Goal: Information Seeking & Learning: Learn about a topic

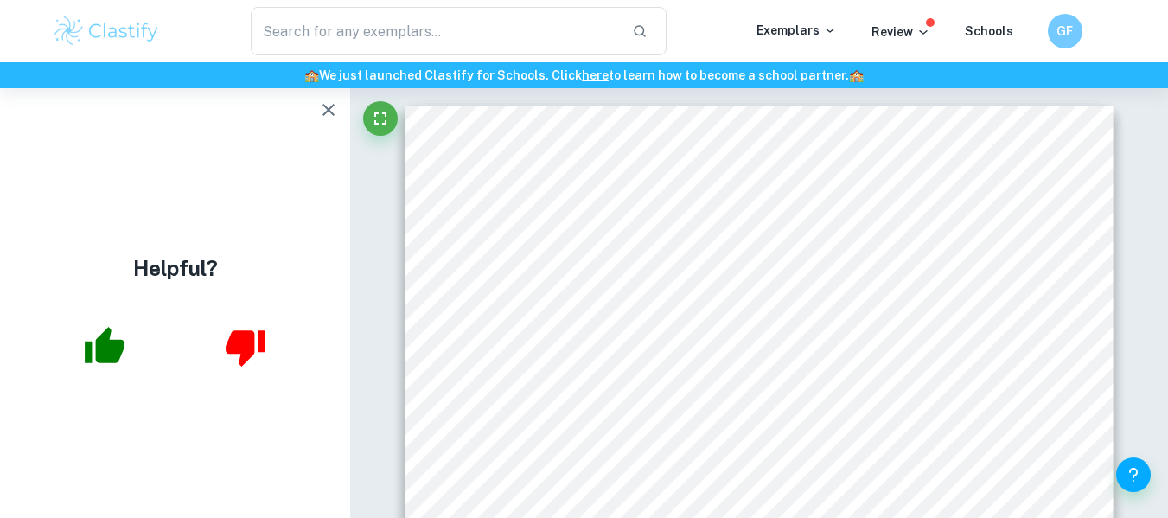
scroll to position [5127, 0]
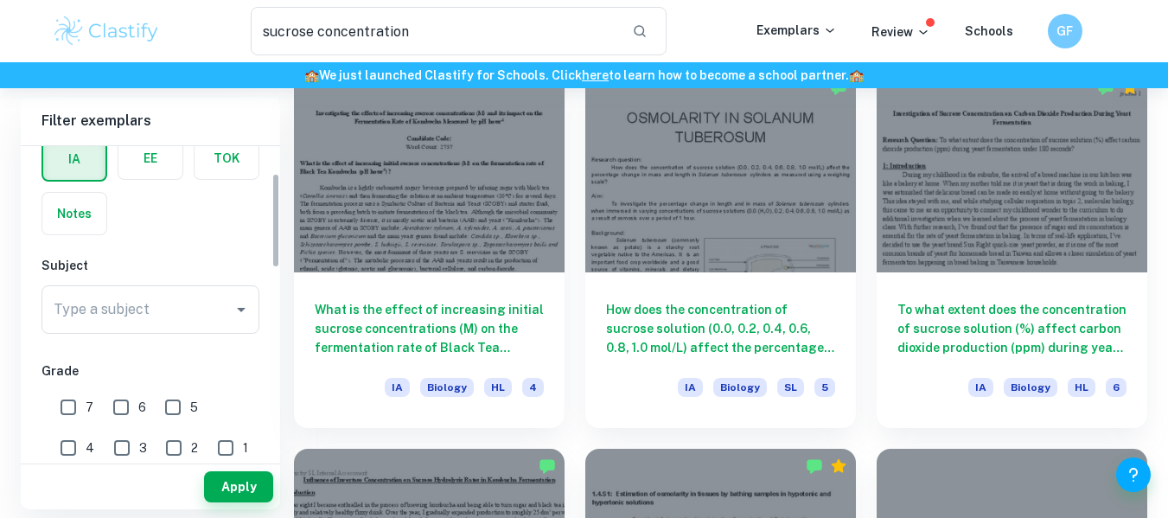
scroll to position [90, 0]
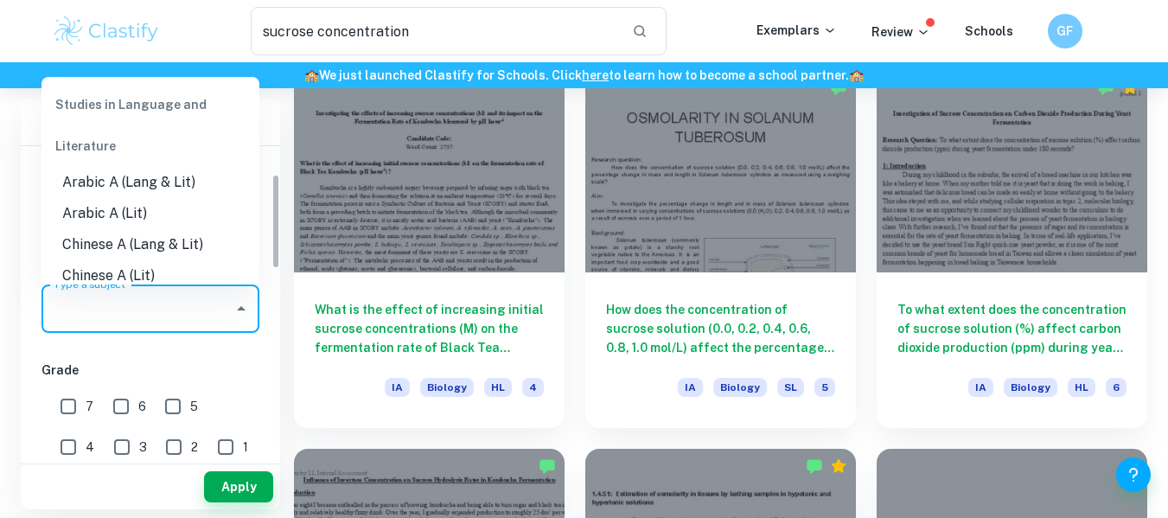
click at [174, 304] on input "Type a subject" at bounding box center [137, 308] width 176 height 33
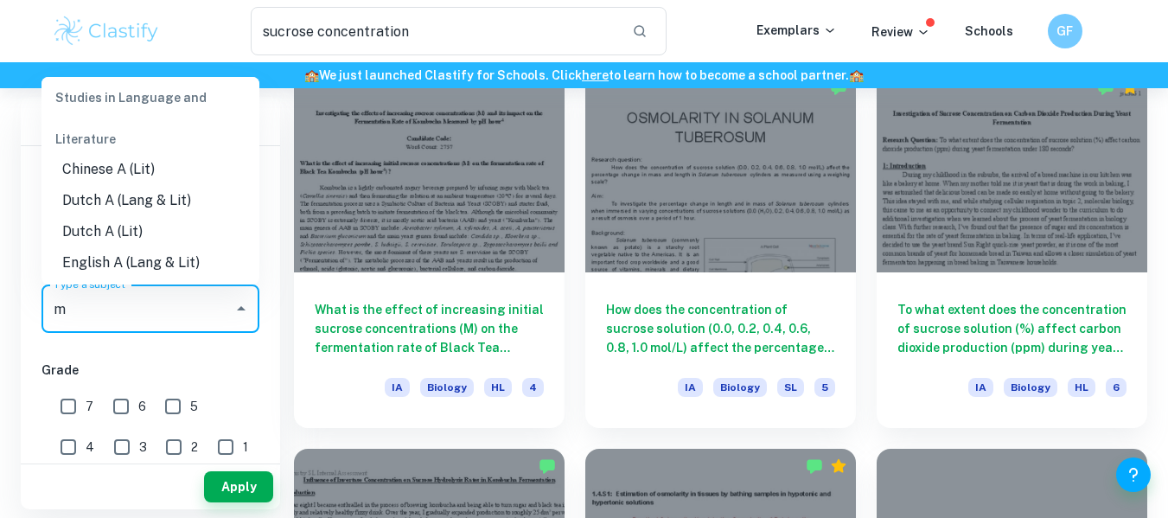
scroll to position [0, 0]
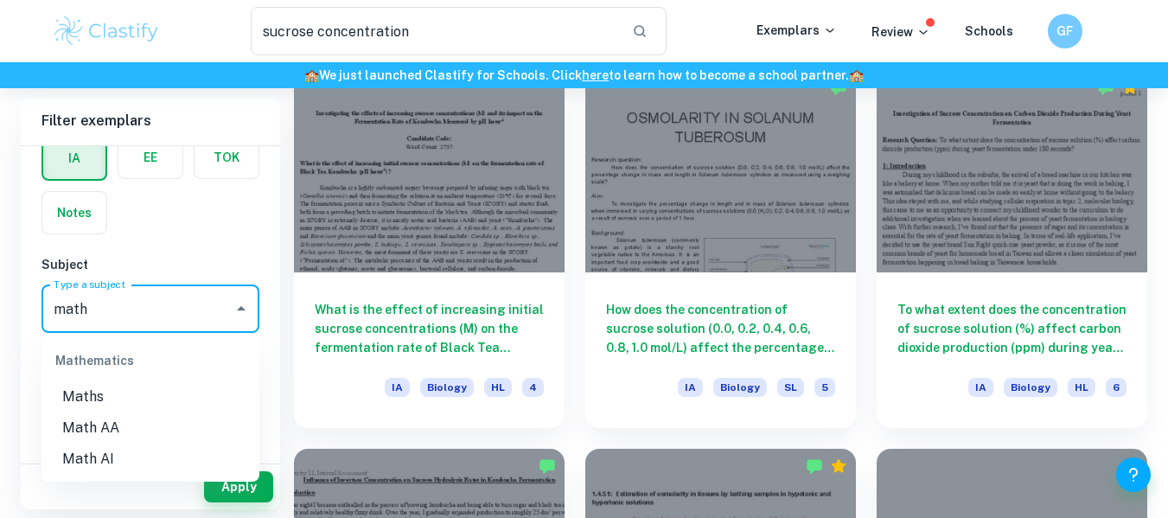
click at [143, 423] on li "Math AA" at bounding box center [150, 427] width 218 height 31
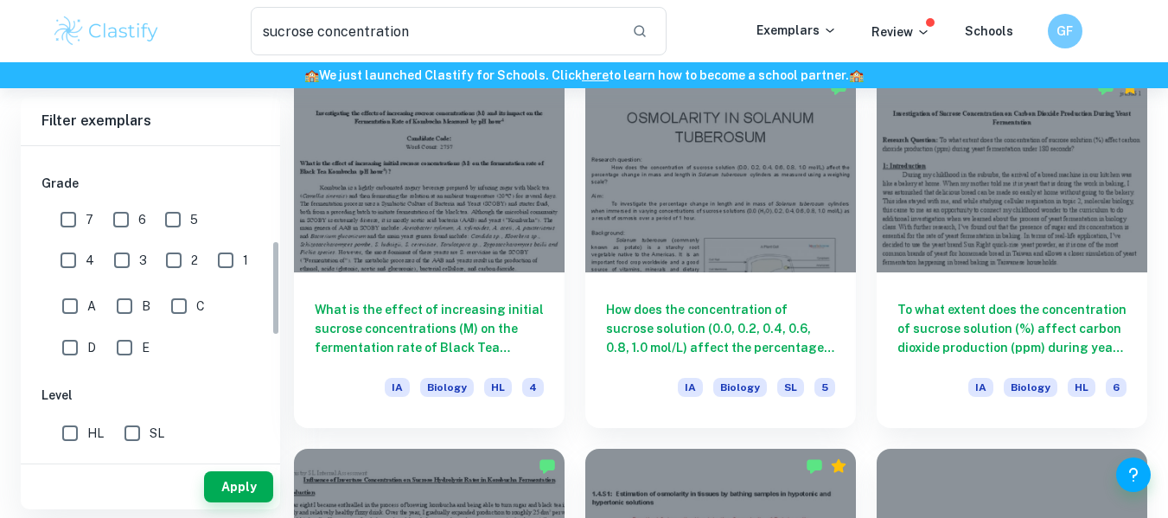
scroll to position [308, 0]
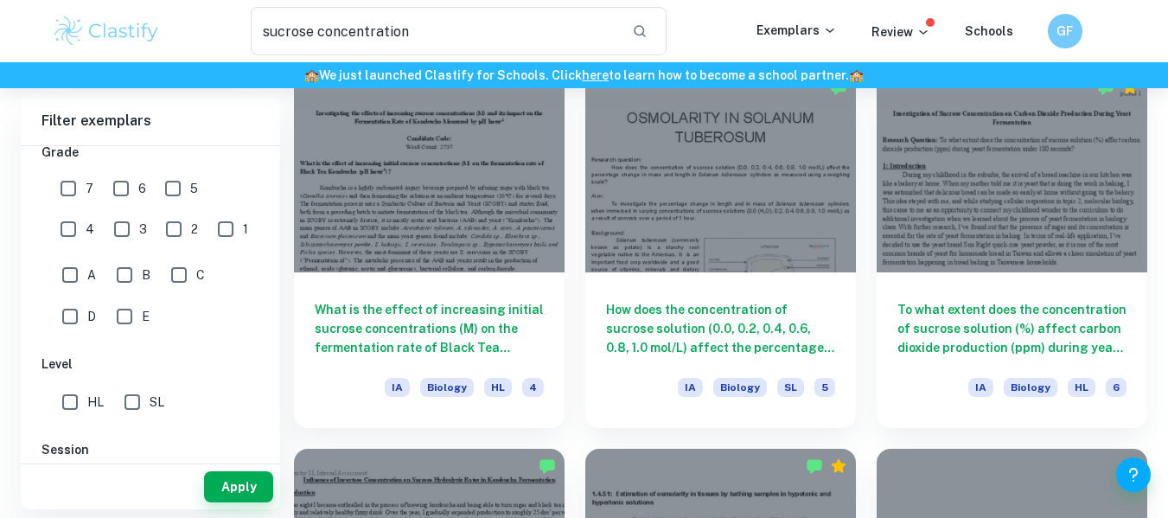
type input "Math AA"
click at [80, 395] on input "HL" at bounding box center [70, 402] width 35 height 35
checkbox input "true"
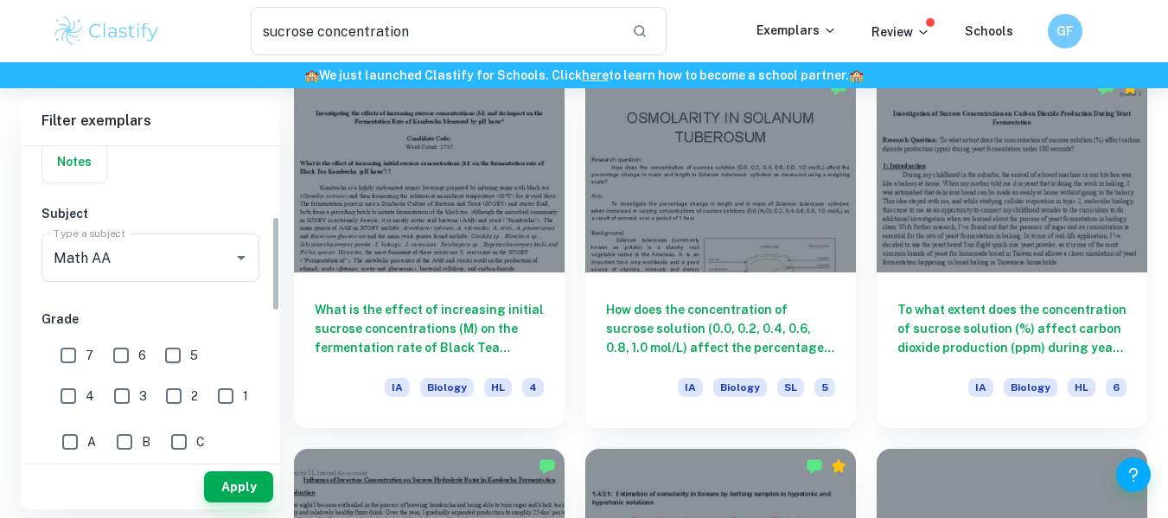
scroll to position [229, 0]
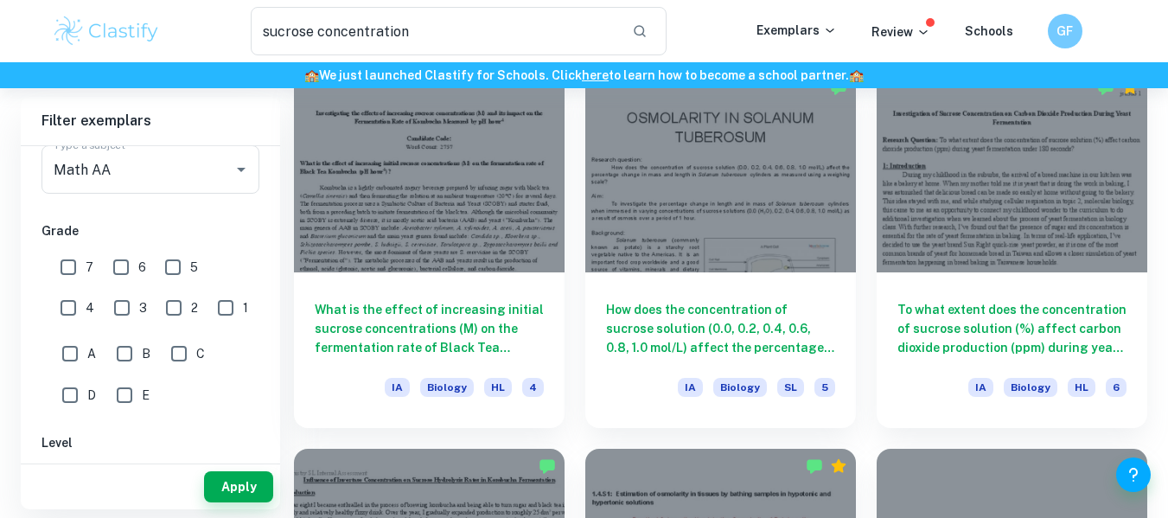
click at [72, 277] on input "7" at bounding box center [68, 267] width 35 height 35
checkbox input "true"
click at [232, 476] on button "Apply" at bounding box center [238, 486] width 69 height 31
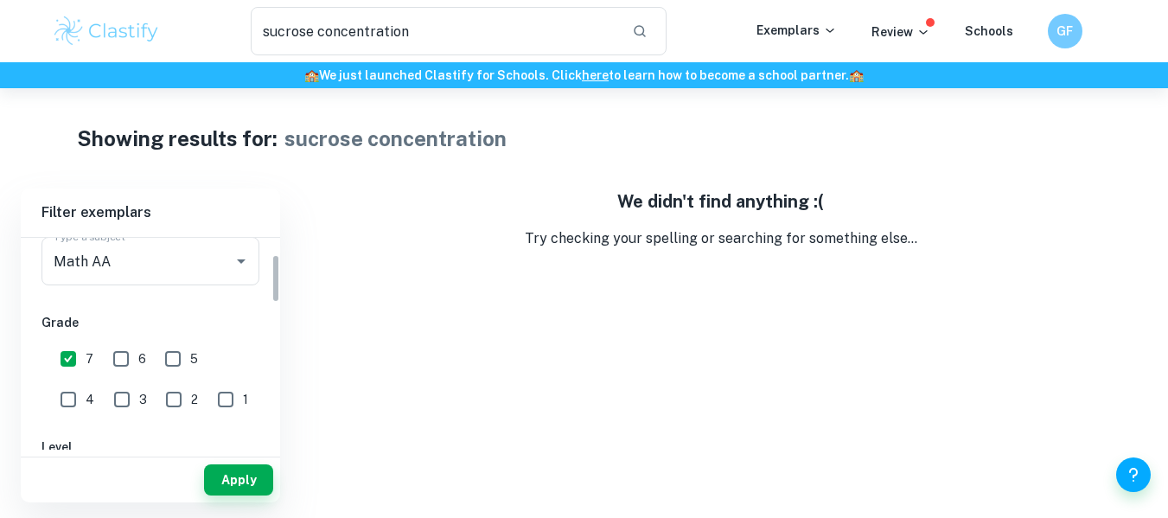
scroll to position [0, 0]
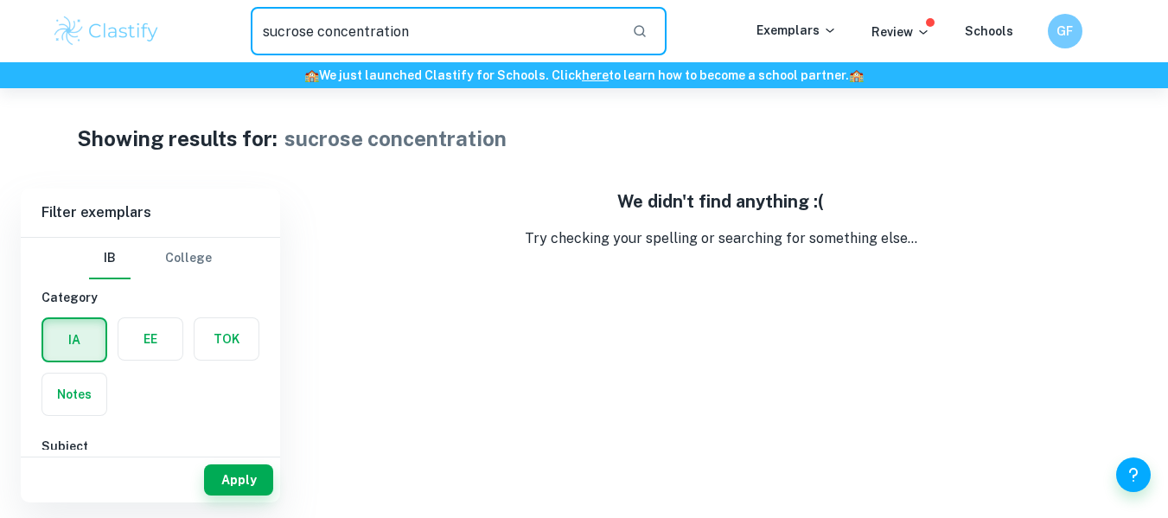
drag, startPoint x: 546, startPoint y: 29, endPoint x: 98, endPoint y: 51, distance: 449.1
click at [98, 51] on div "sucrose concentration ​ Exemplars Review Schools GF" at bounding box center [584, 31] width 1106 height 48
click at [219, 485] on button "Apply" at bounding box center [238, 479] width 69 height 31
drag, startPoint x: 426, startPoint y: 40, endPoint x: 113, endPoint y: 55, distance: 313.3
click at [113, 55] on div "​ Exemplars Review Schools GF" at bounding box center [584, 31] width 1168 height 62
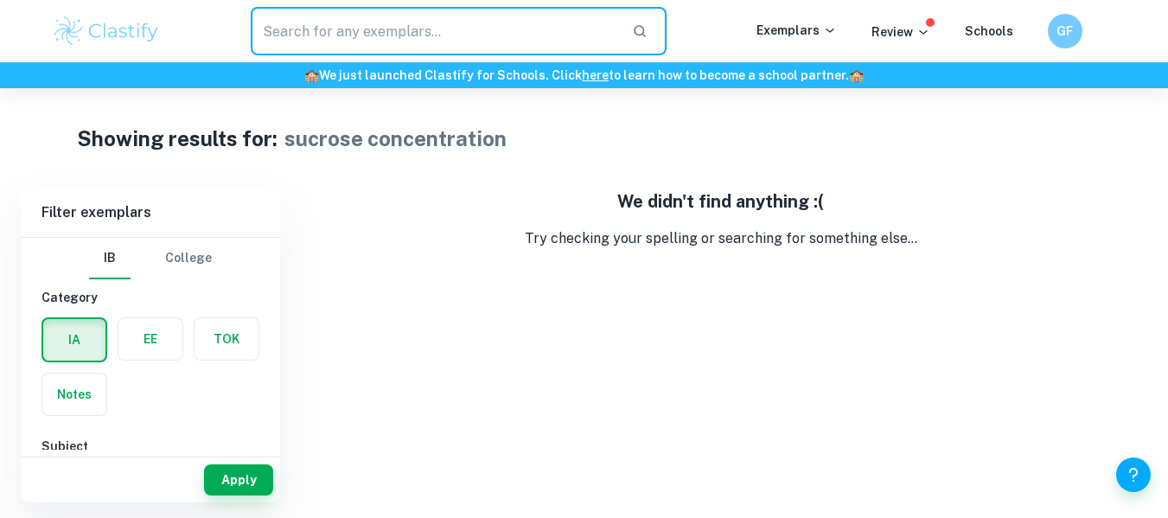
type input "sucrose concentration"
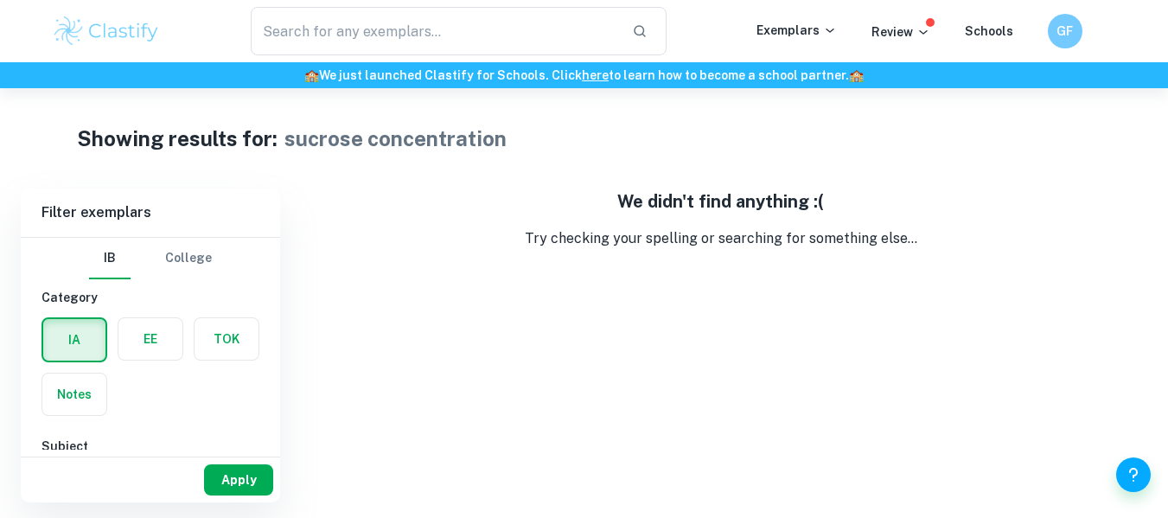
click at [244, 466] on div "Apply" at bounding box center [150, 479] width 259 height 45
click at [244, 466] on button "Apply" at bounding box center [238, 479] width 69 height 31
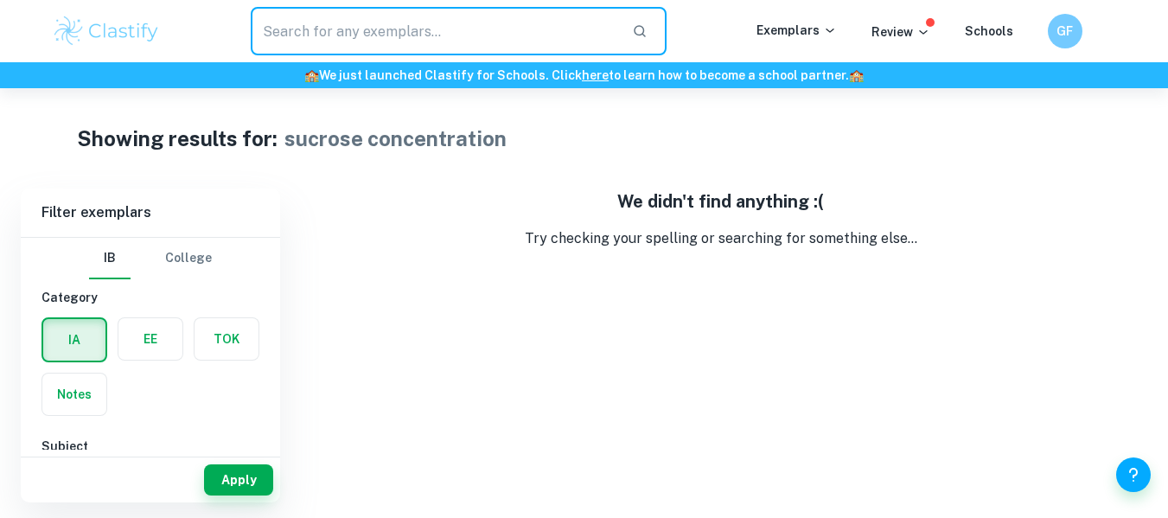
drag, startPoint x: 275, startPoint y: 34, endPoint x: 266, endPoint y: 32, distance: 8.8
click at [266, 32] on input "text" at bounding box center [435, 31] width 368 height 48
drag, startPoint x: 266, startPoint y: 32, endPoint x: 346, endPoint y: 23, distance: 80.0
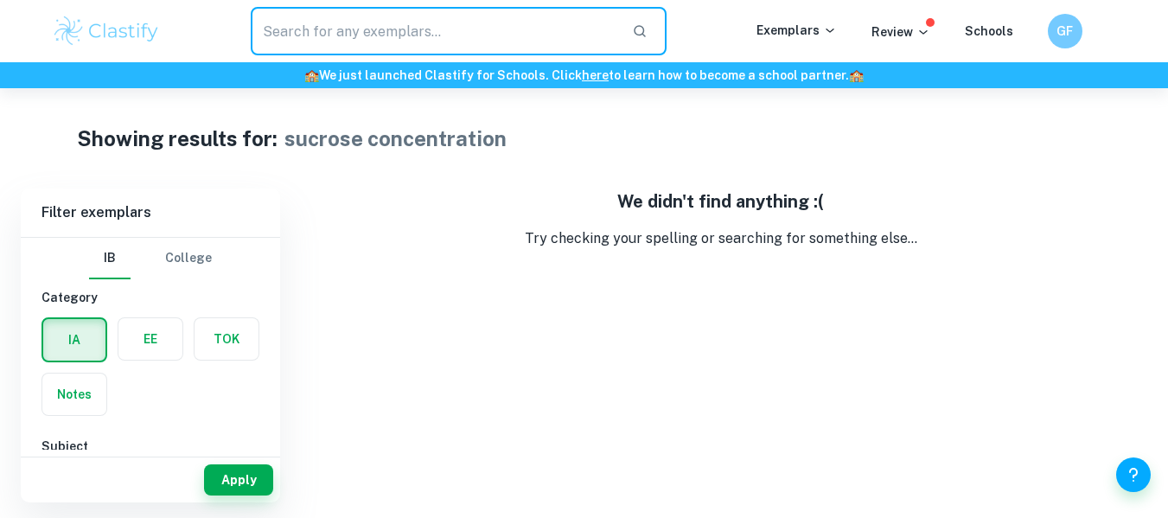
click at [346, 23] on input "text" at bounding box center [435, 31] width 368 height 48
type input "sucrose concentration"
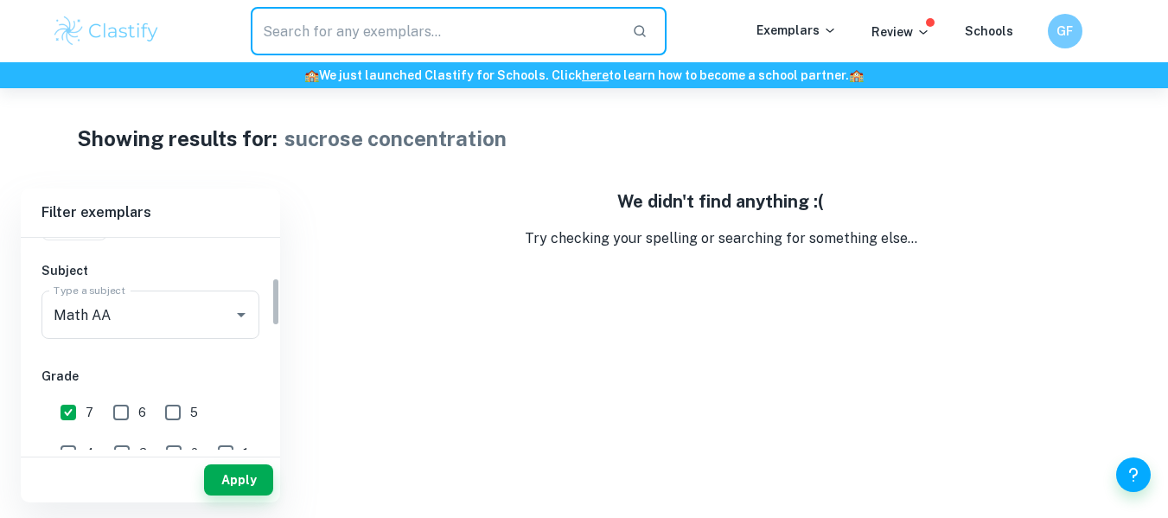
scroll to position [176, 0]
click at [231, 475] on button "Apply" at bounding box center [238, 479] width 69 height 31
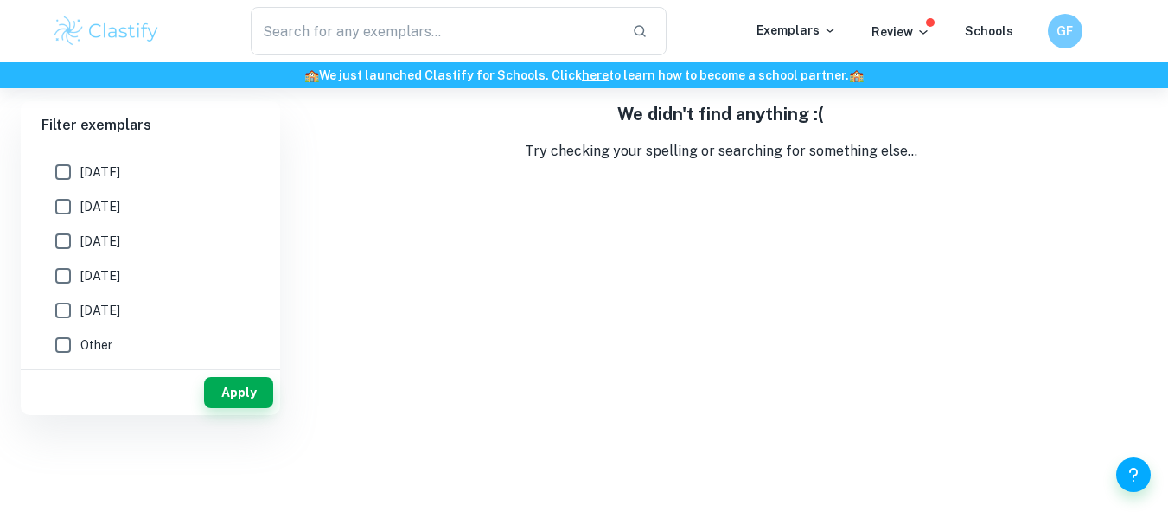
scroll to position [618, 0]
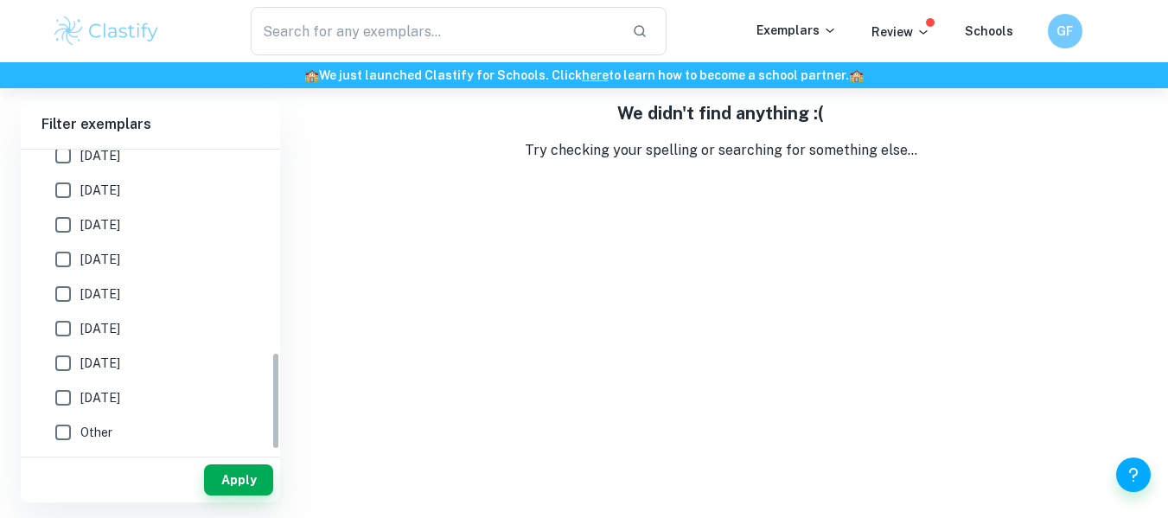
click at [318, 247] on div "We didn't find anything :( Try checking your spelling or searching for somethin…" at bounding box center [720, 301] width 853 height 402
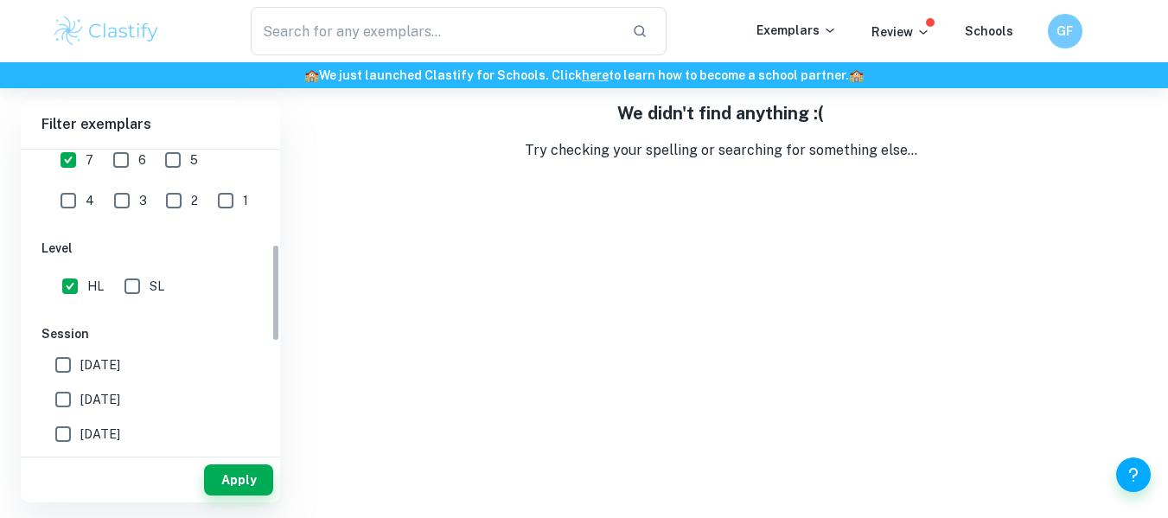
scroll to position [285, 0]
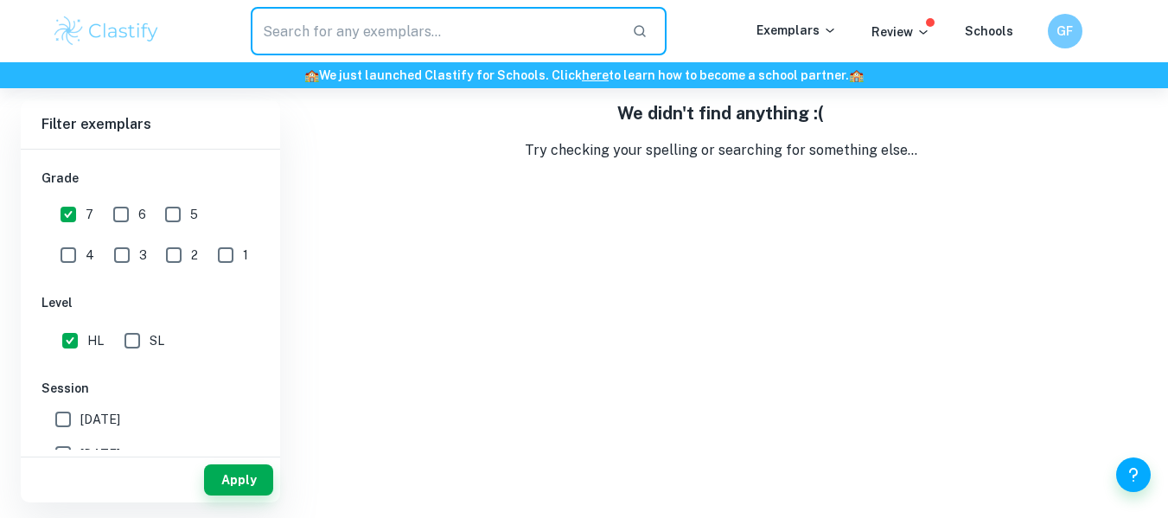
drag, startPoint x: 424, startPoint y: 35, endPoint x: 107, endPoint y: 61, distance: 318.2
click at [107, 61] on div "​ Exemplars Review Schools GF" at bounding box center [584, 31] width 1168 height 62
type input "sucrose concentration"
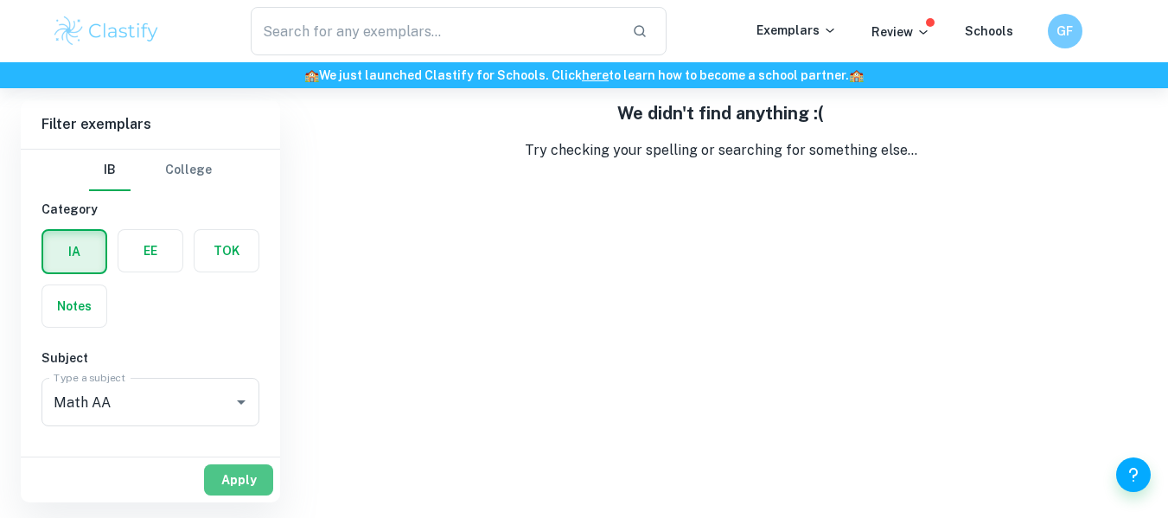
click at [249, 476] on button "Apply" at bounding box center [238, 479] width 69 height 31
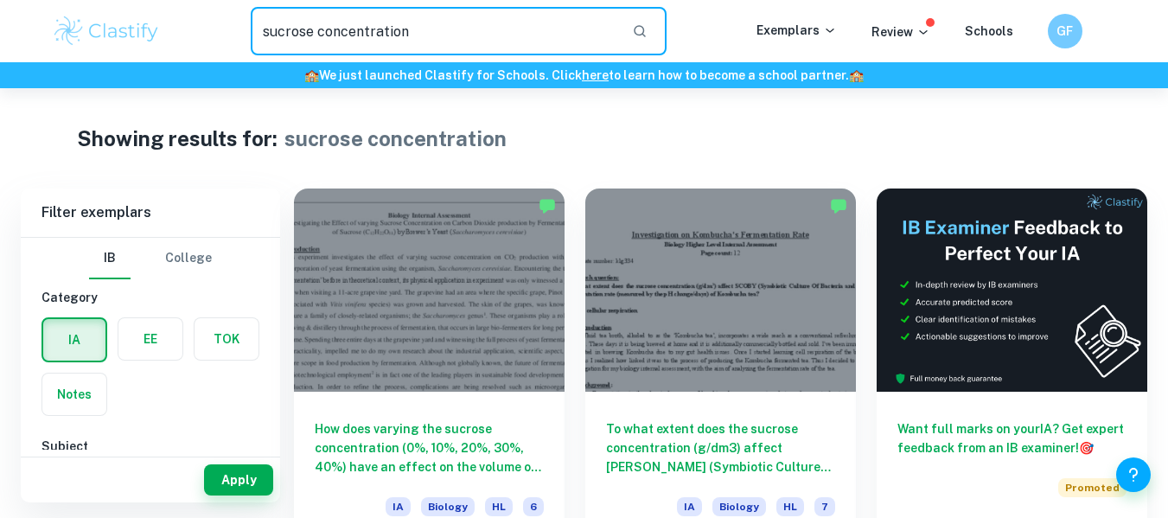
drag, startPoint x: 418, startPoint y: 28, endPoint x: 124, endPoint y: 54, distance: 295.1
click at [124, 54] on div "sucrose concentration ​ Exemplars Review Schools GF" at bounding box center [584, 31] width 1106 height 48
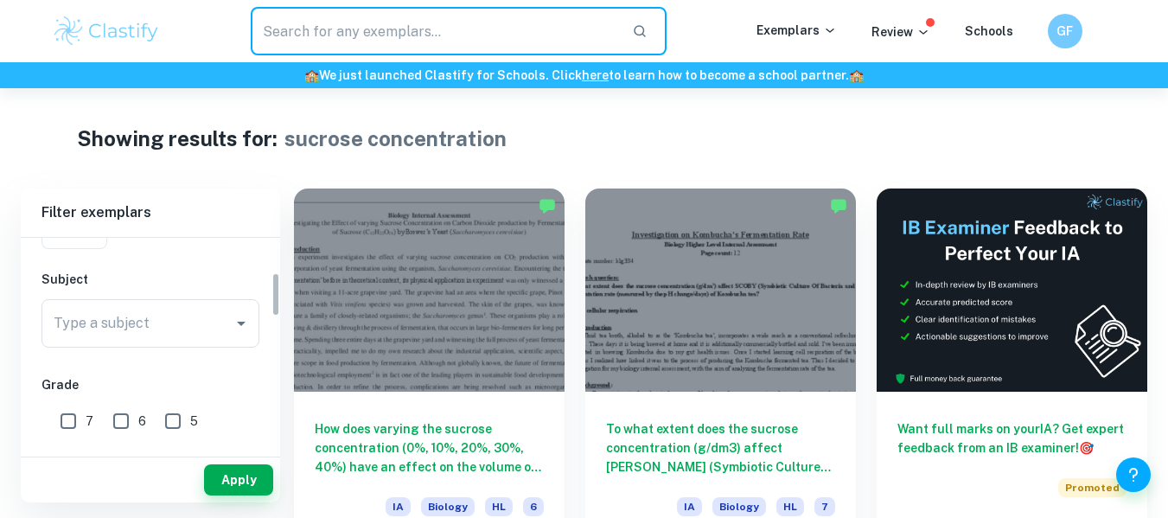
scroll to position [166, 0]
click at [150, 316] on input "Type a subject" at bounding box center [137, 324] width 176 height 33
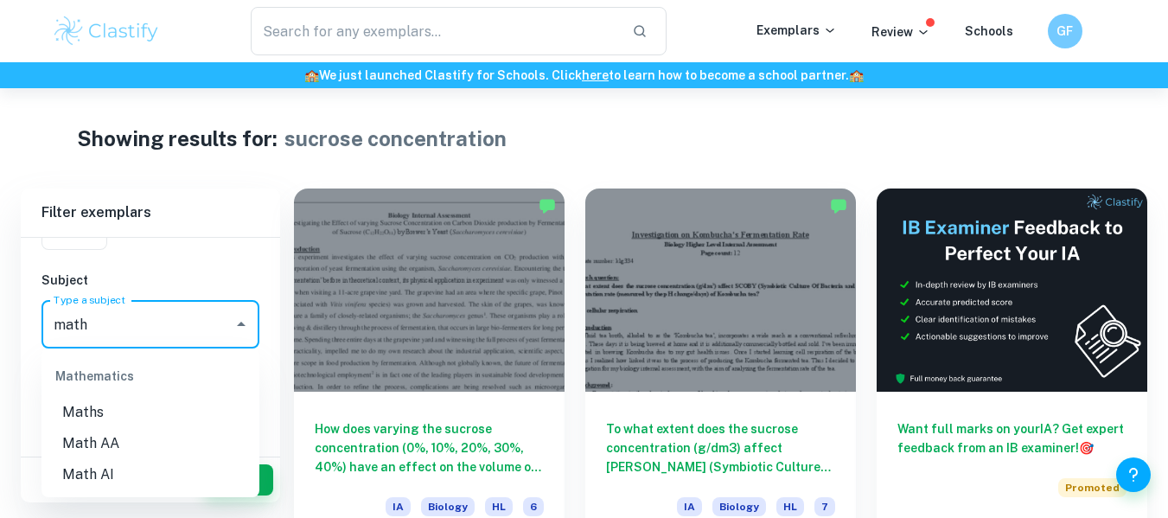
click at [151, 440] on li "Math AA" at bounding box center [150, 443] width 218 height 31
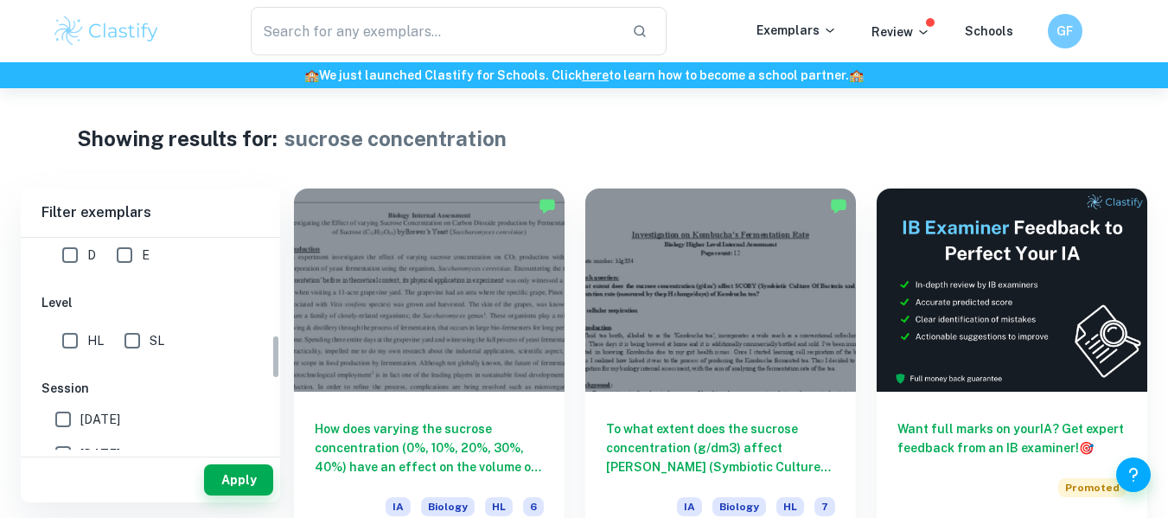
scroll to position [462, 0]
type input "Math AA"
click at [82, 340] on input "HL" at bounding box center [70, 339] width 35 height 35
checkbox input "true"
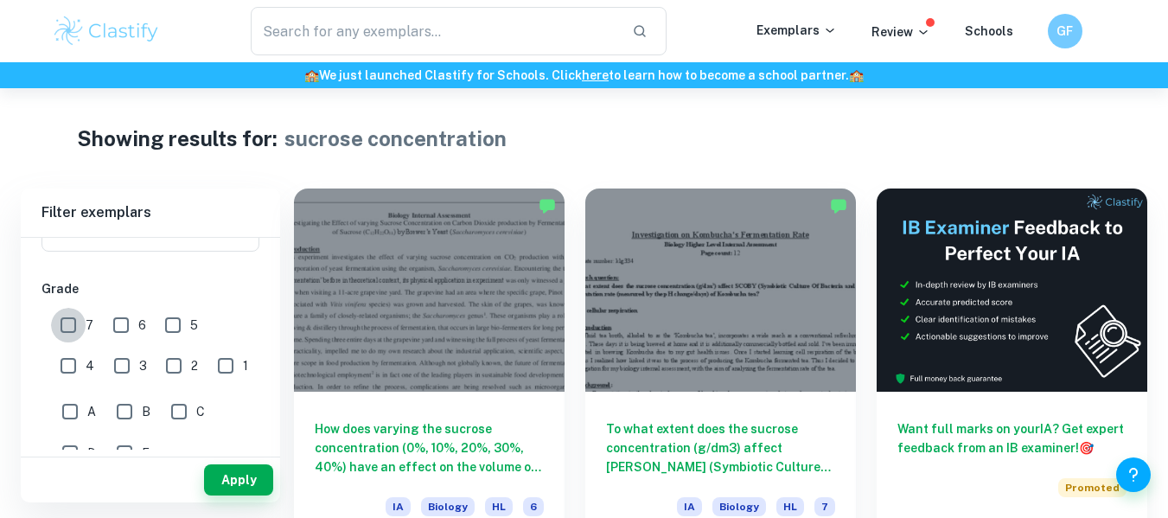
click at [83, 334] on input "7" at bounding box center [68, 325] width 35 height 35
checkbox input "true"
click at [227, 471] on button "Apply" at bounding box center [238, 479] width 69 height 31
type input "sucrose concentration"
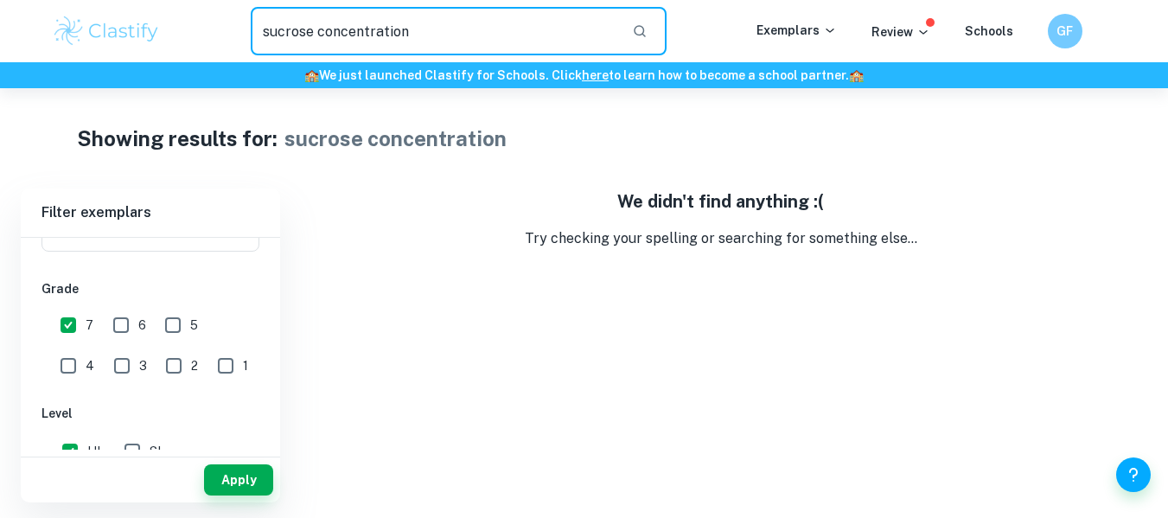
drag, startPoint x: 258, startPoint y: 35, endPoint x: 415, endPoint y: 37, distance: 157.3
click at [415, 37] on input "sucrose concentration" at bounding box center [435, 31] width 368 height 48
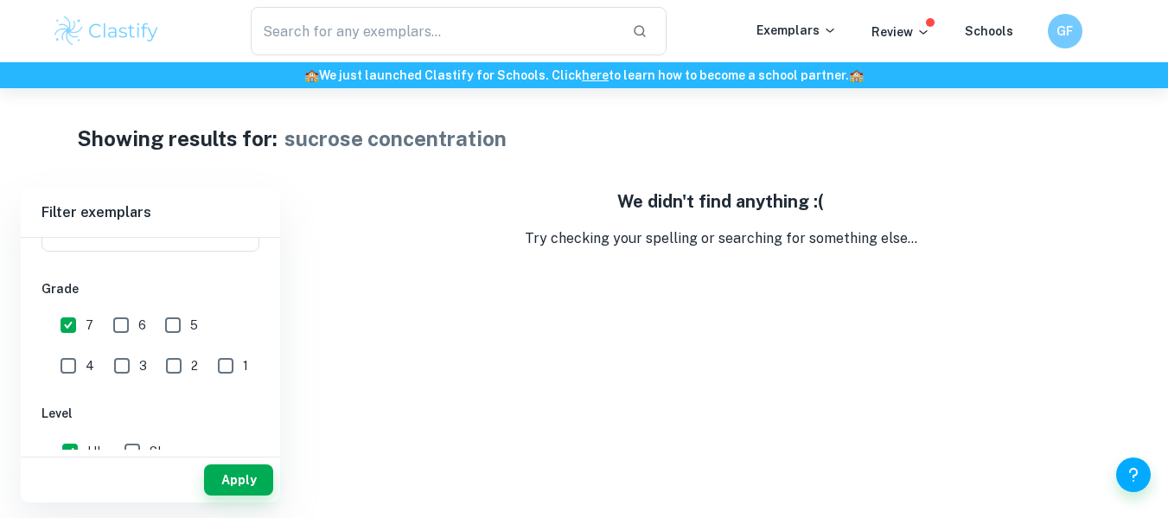
click at [470, 163] on div "Showing results for: sucrose concentration Filter Filter exemplars IB College C…" at bounding box center [584, 295] width 1168 height 414
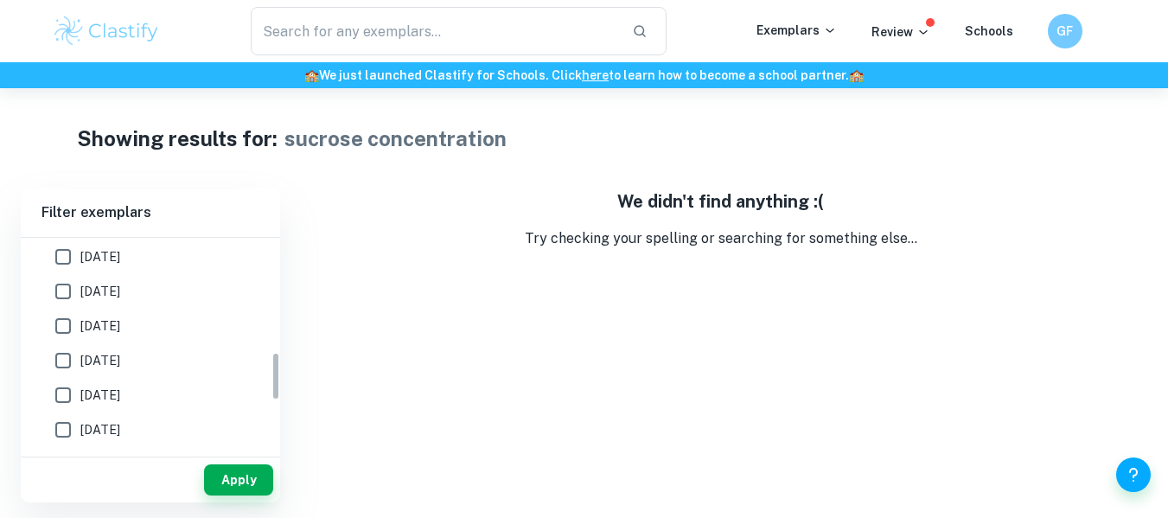
scroll to position [570, 0]
click at [229, 477] on button "Apply" at bounding box center [238, 479] width 69 height 31
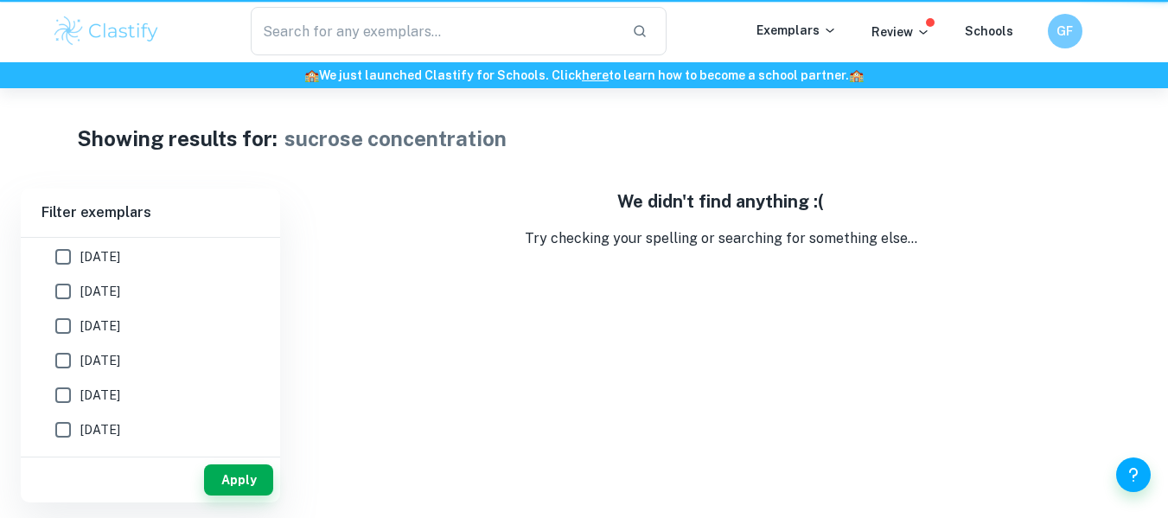
type input "sucrose concentration"
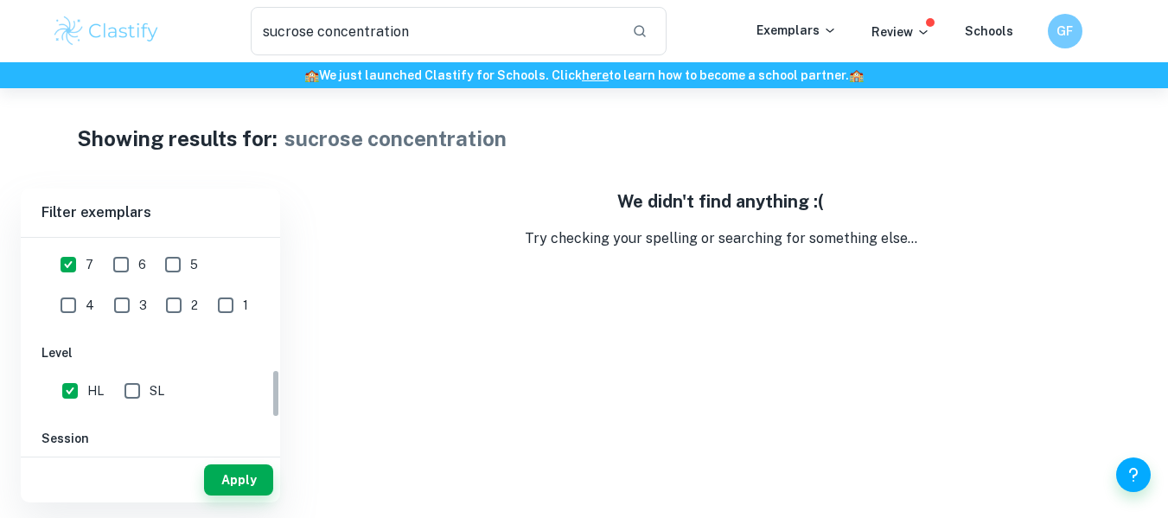
scroll to position [0, 0]
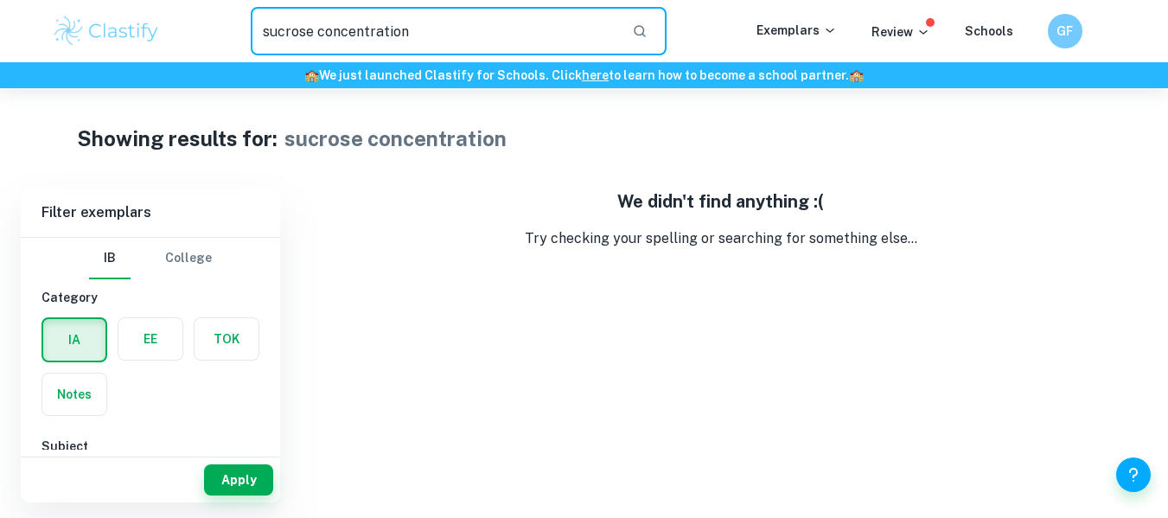
drag, startPoint x: 404, startPoint y: 35, endPoint x: 122, endPoint y: 72, distance: 284.2
click at [122, 72] on header "sucrose concentration ​ Exemplars Review Schools GF 🏫 We just launched Clastify…" at bounding box center [584, 44] width 1168 height 88
click at [236, 470] on button "Apply" at bounding box center [238, 479] width 69 height 31
type input "sucrose concentration"
drag, startPoint x: 257, startPoint y: 35, endPoint x: 570, endPoint y: -35, distance: 321.5
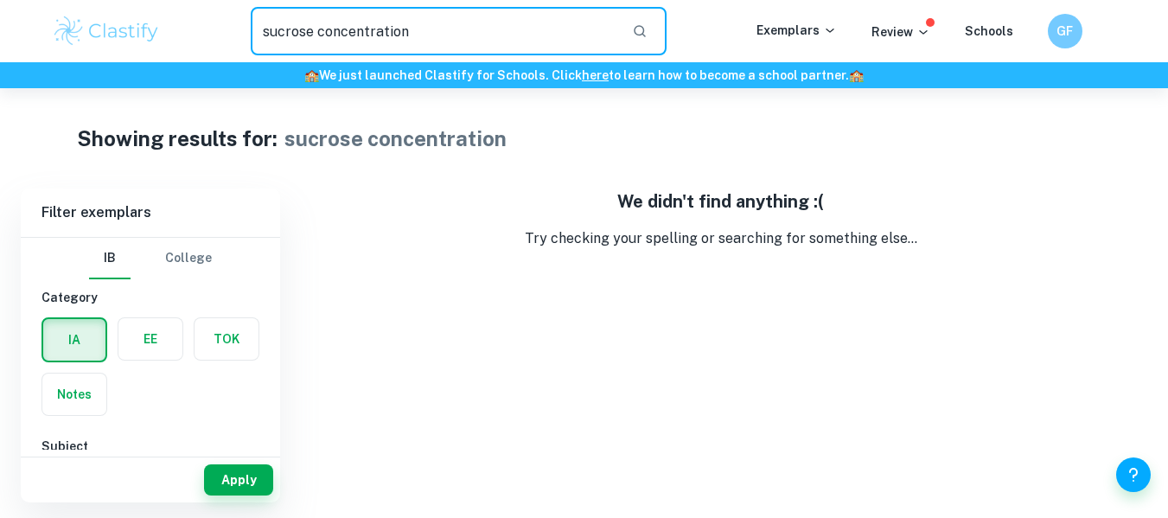
click at [570, 0] on html "We value your privacy We use cookies to enhance your browsing experience, serve…" at bounding box center [584, 259] width 1168 height 518
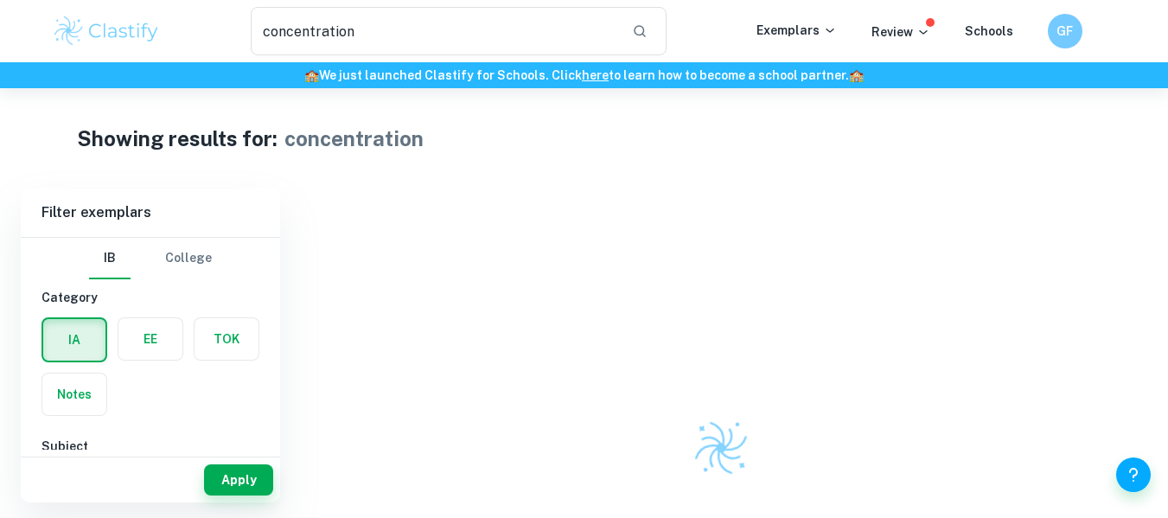
scroll to position [188, 0]
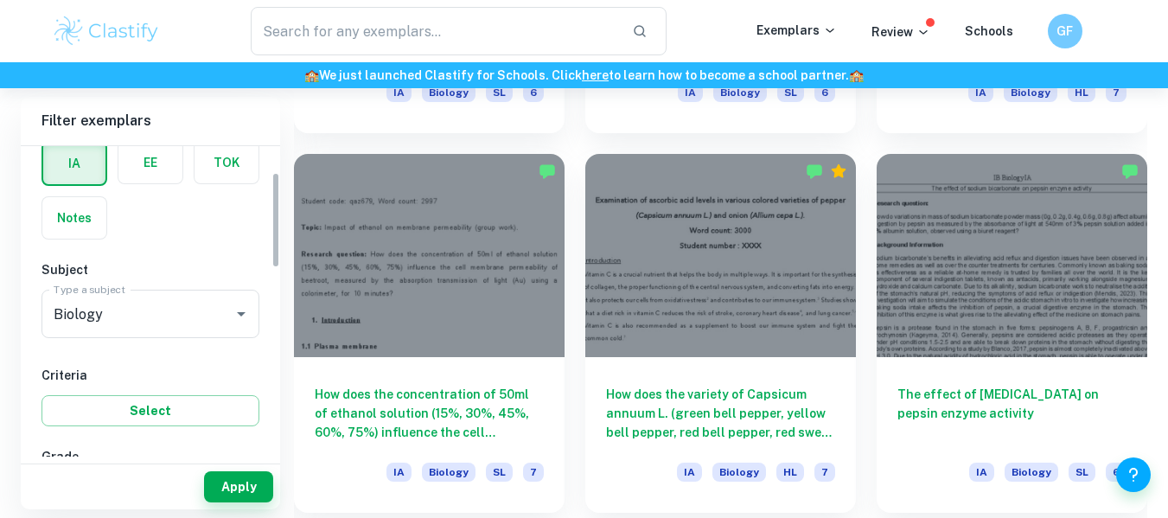
scroll to position [85, 0]
click at [130, 344] on div "Type a subject Biology Type a subject" at bounding box center [150, 317] width 218 height 55
click at [129, 329] on input "Biology" at bounding box center [126, 313] width 154 height 33
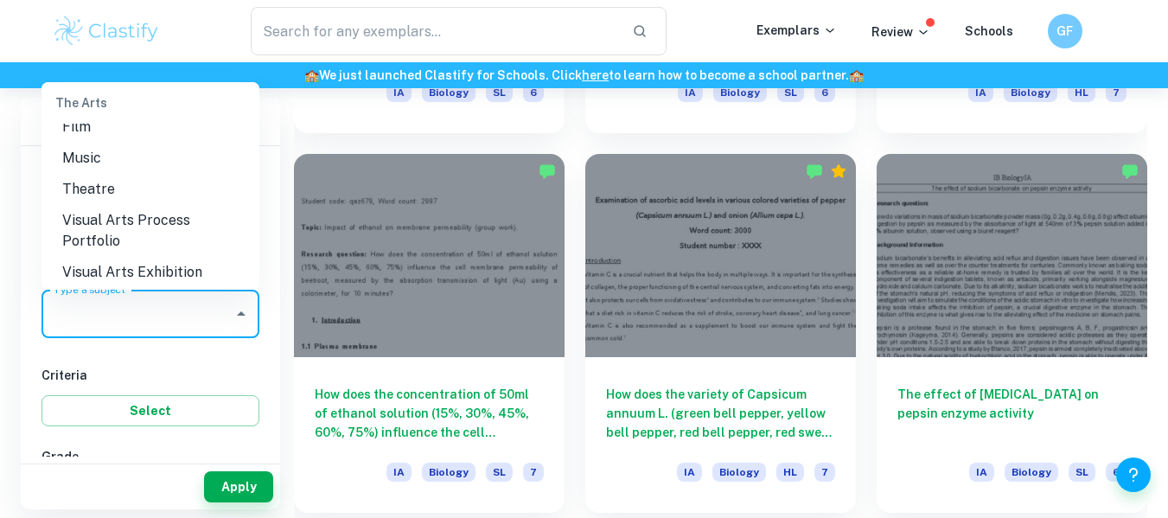
scroll to position [0, 0]
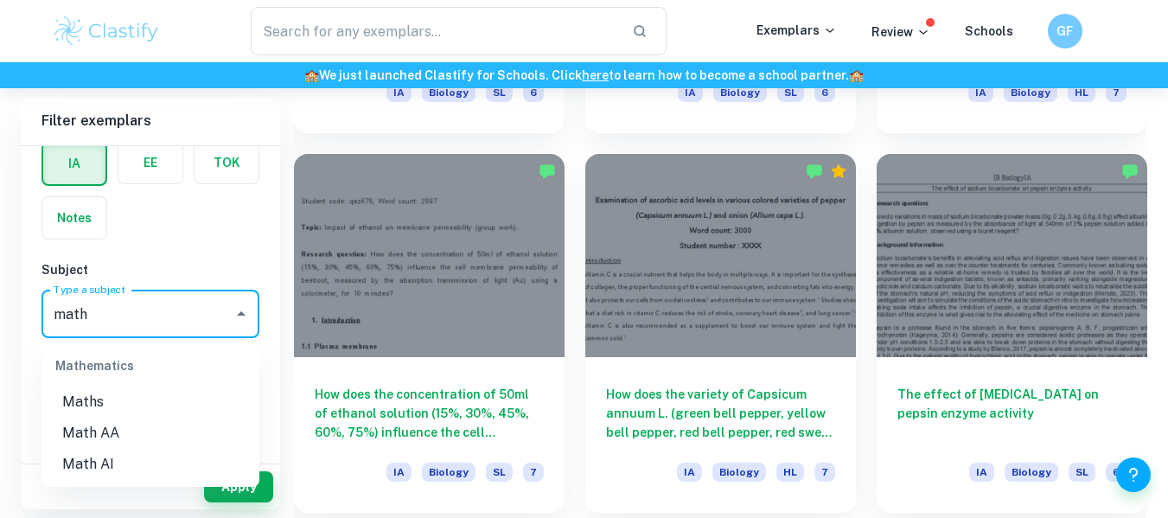
click at [160, 433] on li "Math AA" at bounding box center [150, 432] width 218 height 31
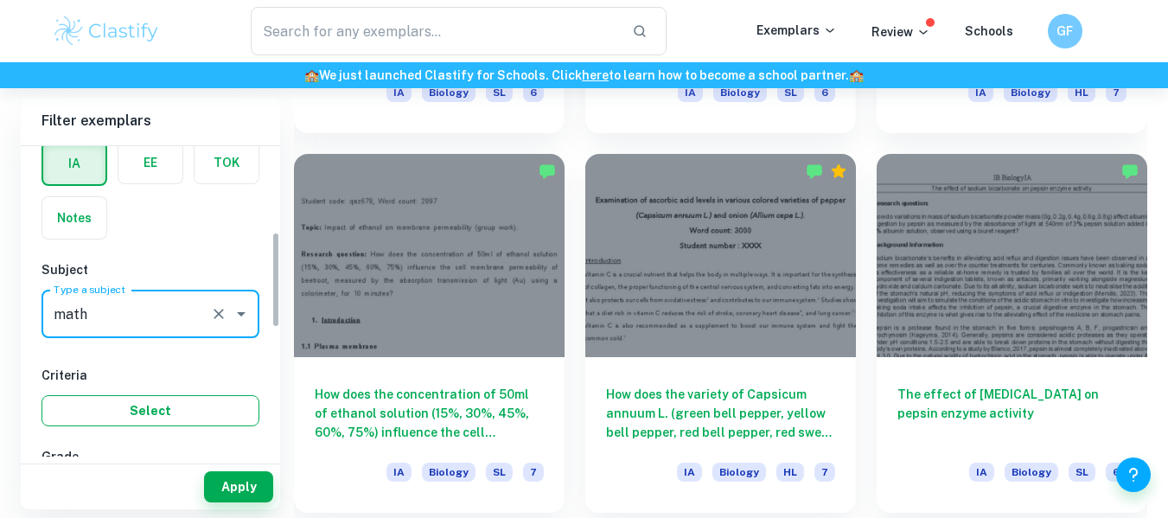
scroll to position [284, 0]
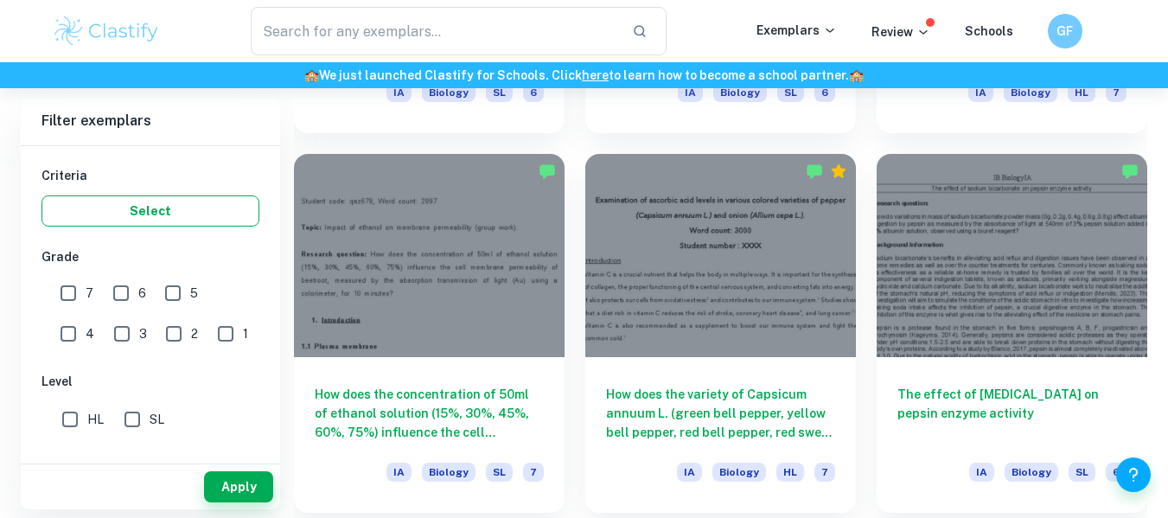
type input "Math AA"
click at [132, 226] on button "Select" at bounding box center [150, 210] width 218 height 31
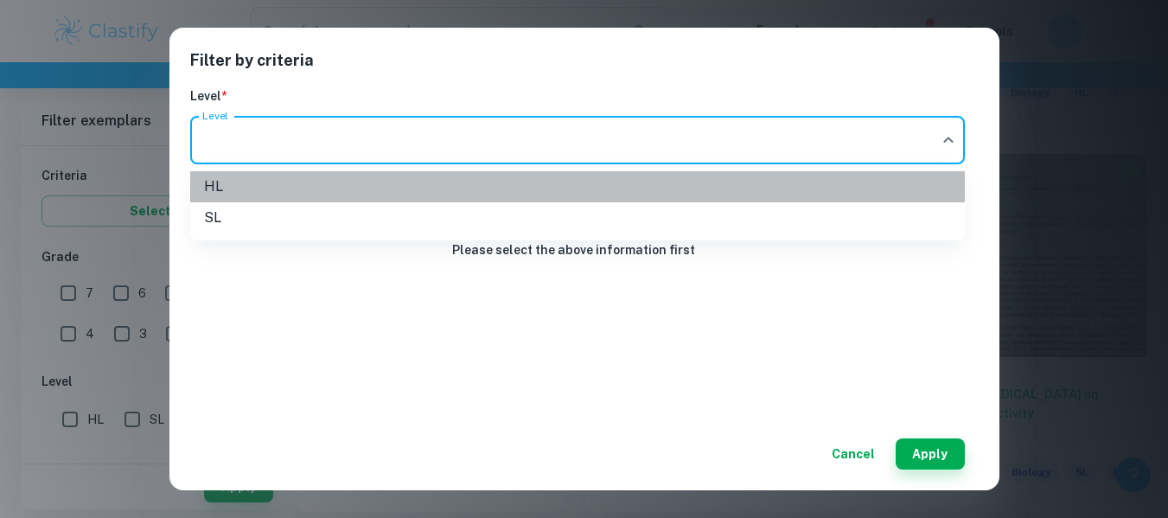
click at [481, 192] on li "HL" at bounding box center [577, 186] width 774 height 31
type input "HL"
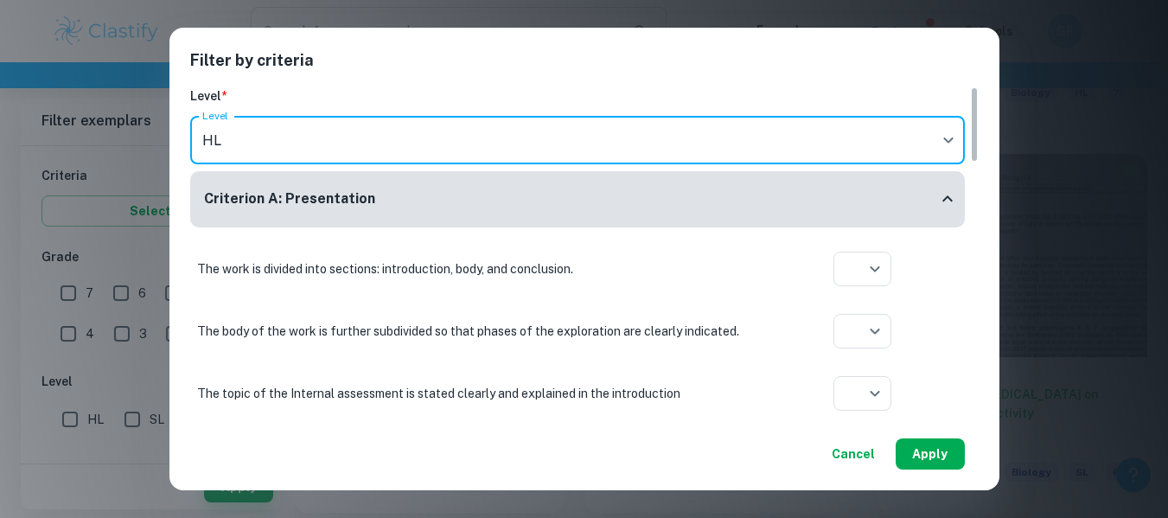
click at [926, 448] on button "Apply" at bounding box center [929, 453] width 69 height 31
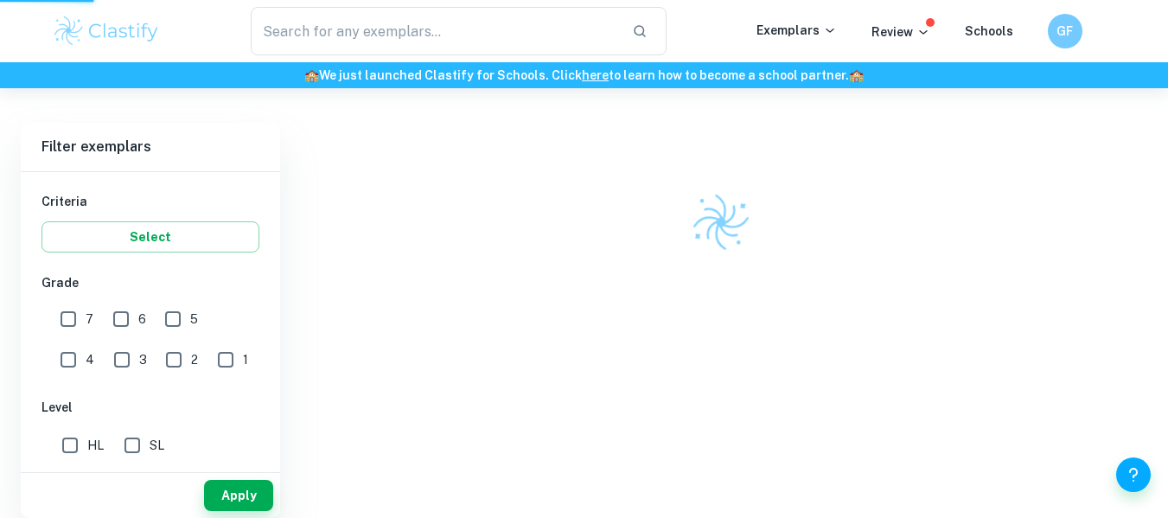
scroll to position [451, 0]
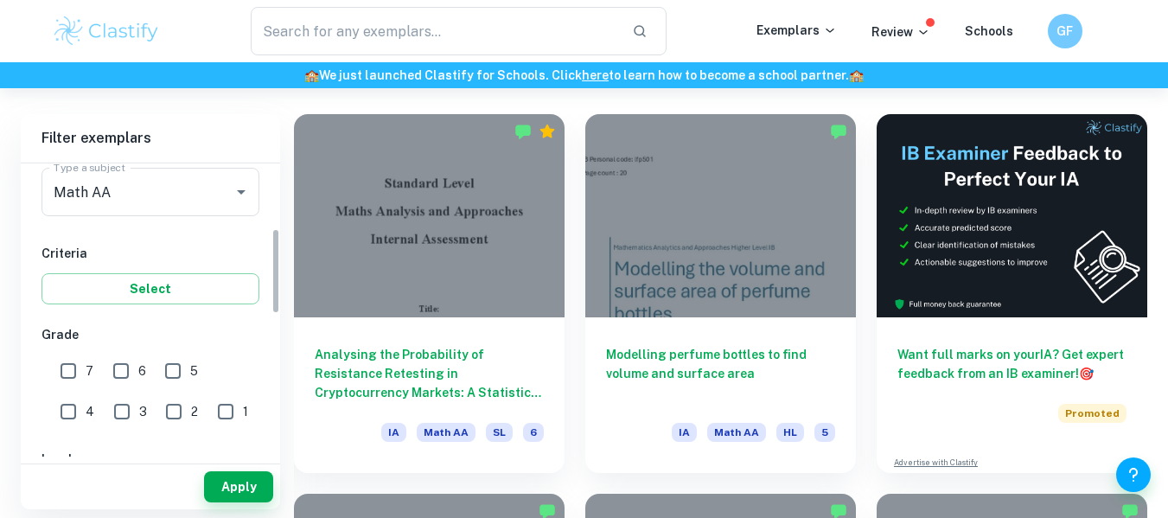
scroll to position [224, 0]
click at [83, 368] on input "7" at bounding box center [68, 371] width 35 height 35
checkbox input "true"
click at [241, 485] on button "Apply" at bounding box center [238, 486] width 69 height 31
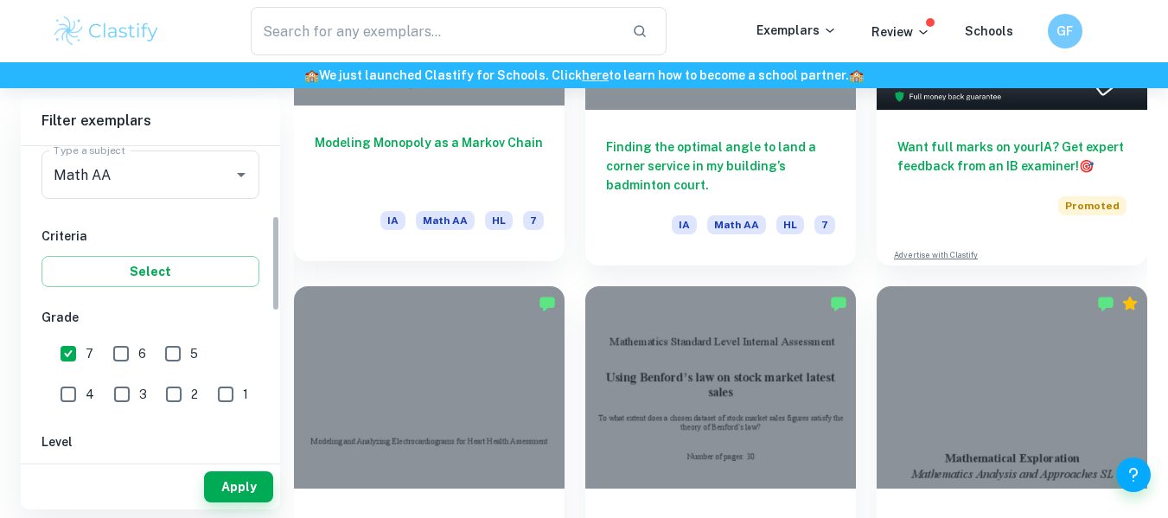
scroll to position [496, 0]
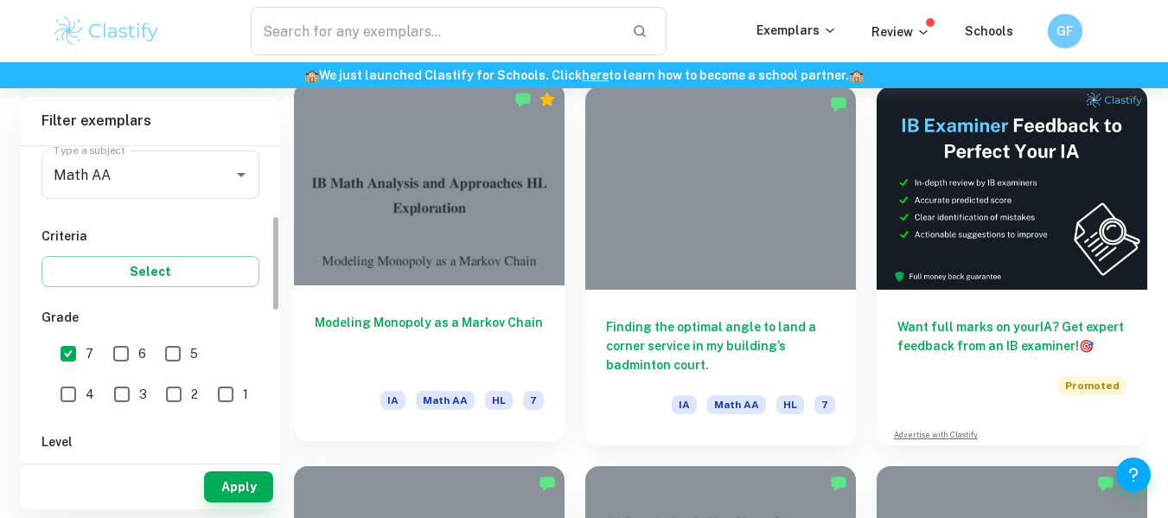
click at [486, 279] on div at bounding box center [429, 183] width 271 height 203
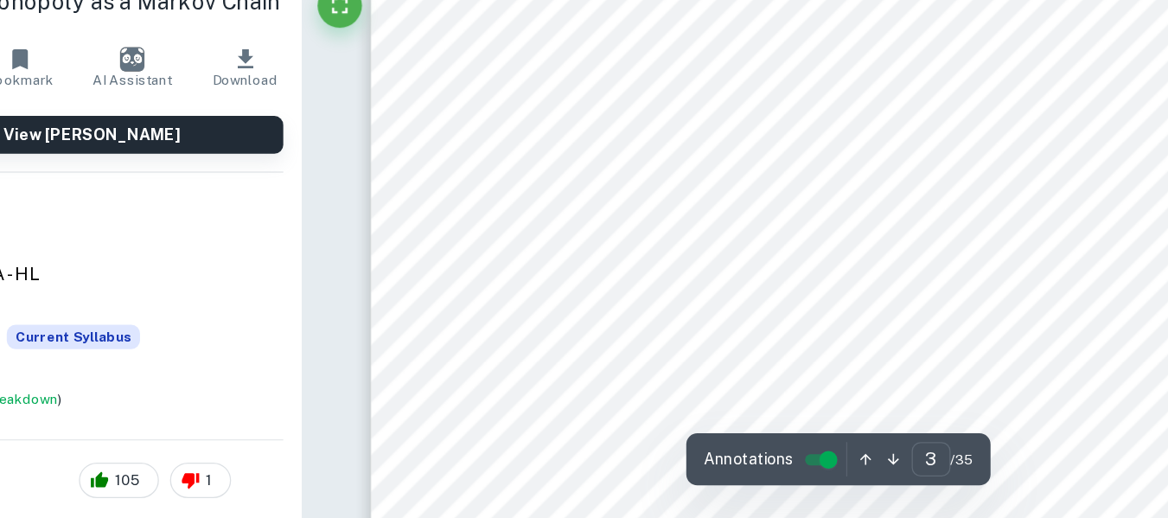
scroll to position [2138, 0]
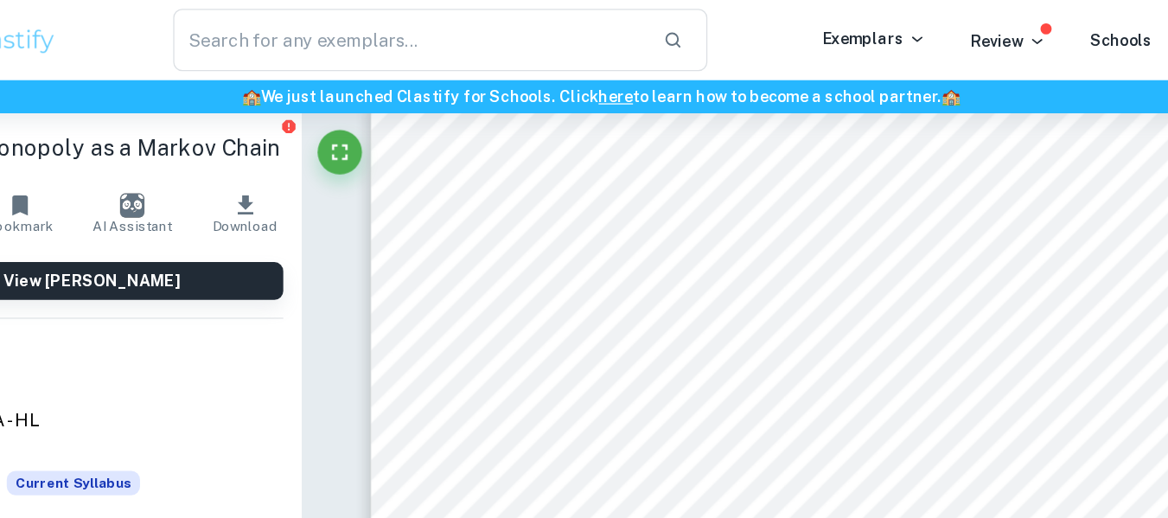
type input "3"
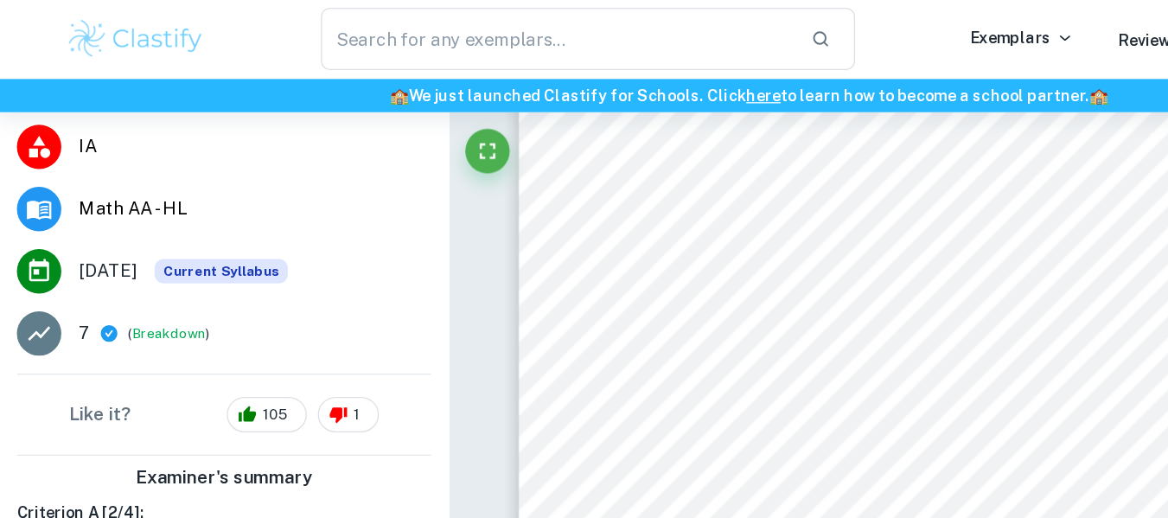
scroll to position [163, 0]
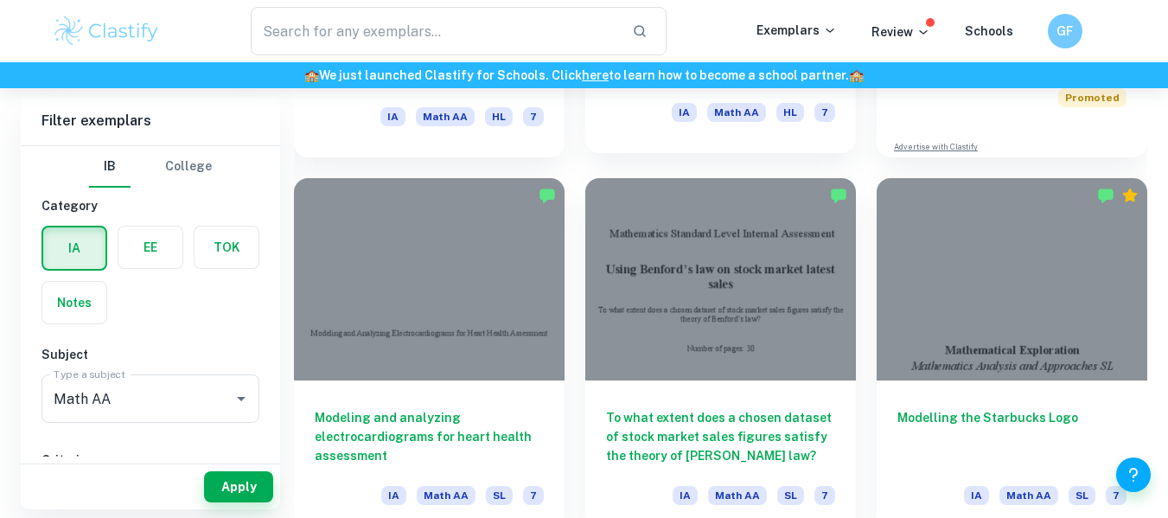
scroll to position [801, 0]
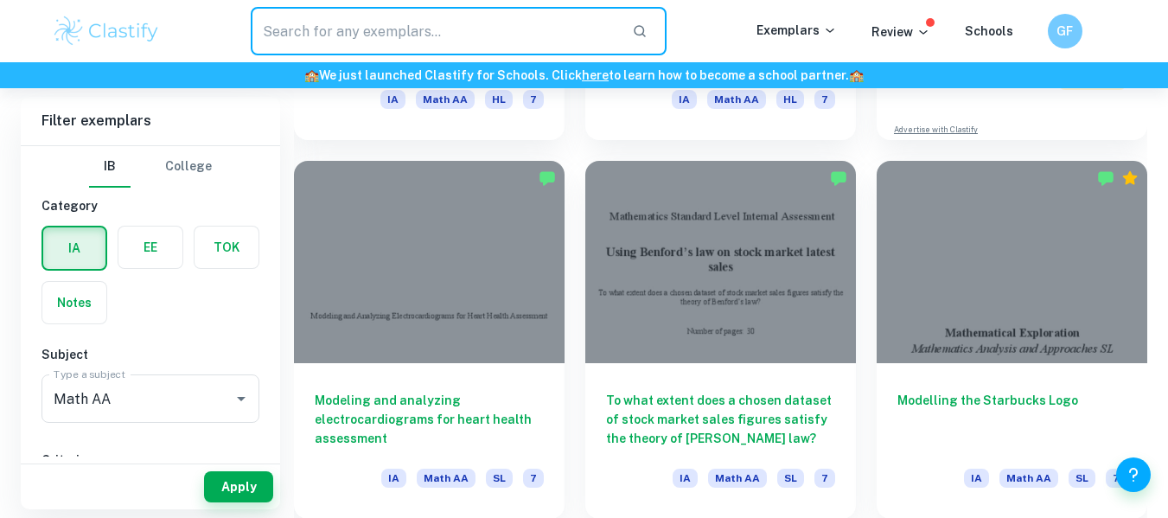
click at [526, 52] on input "text" at bounding box center [435, 31] width 368 height 48
type input "modelling"
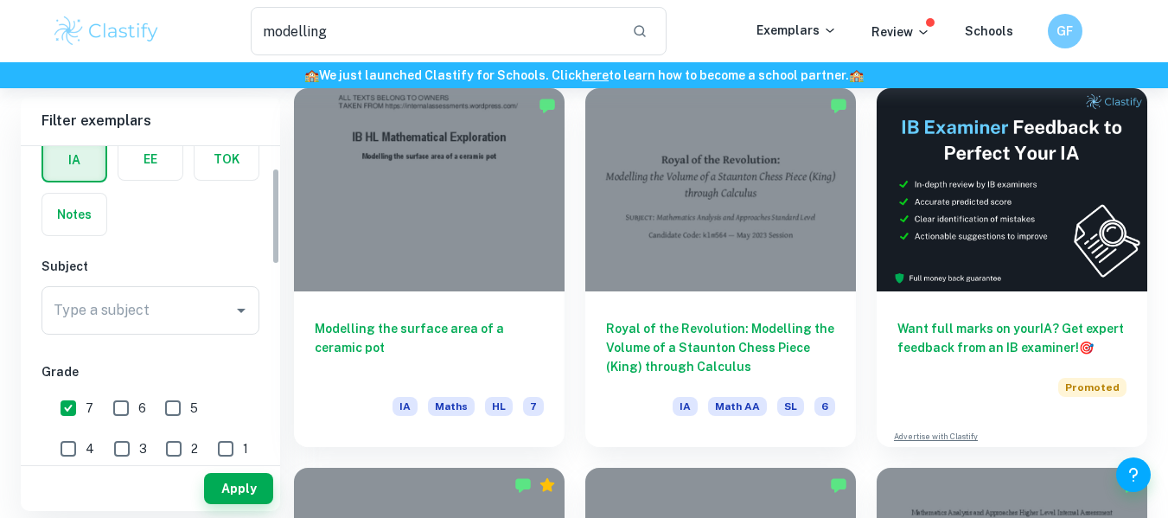
scroll to position [68, 0]
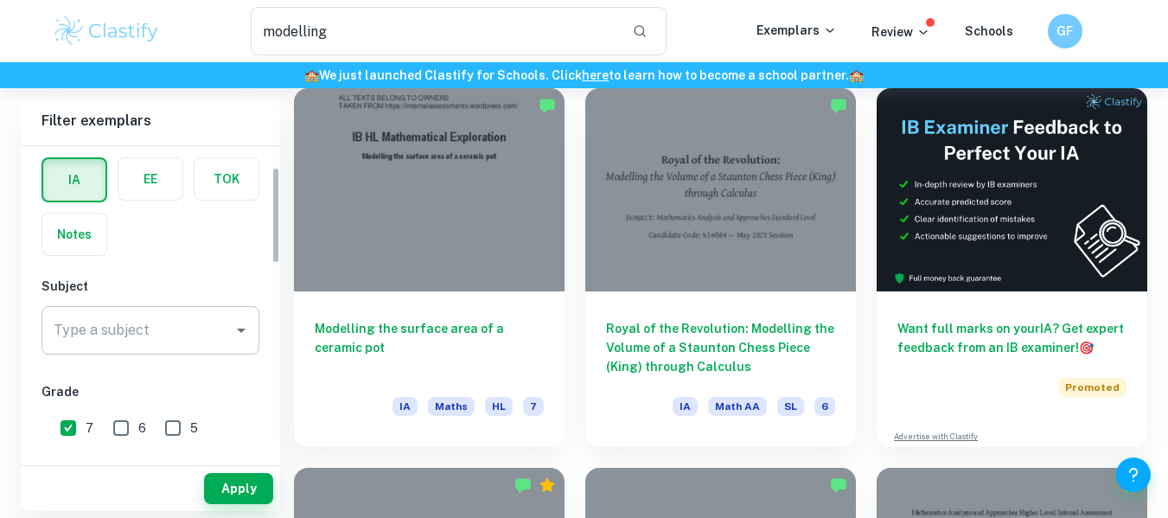
click at [129, 330] on input "Type a subject" at bounding box center [137, 330] width 176 height 33
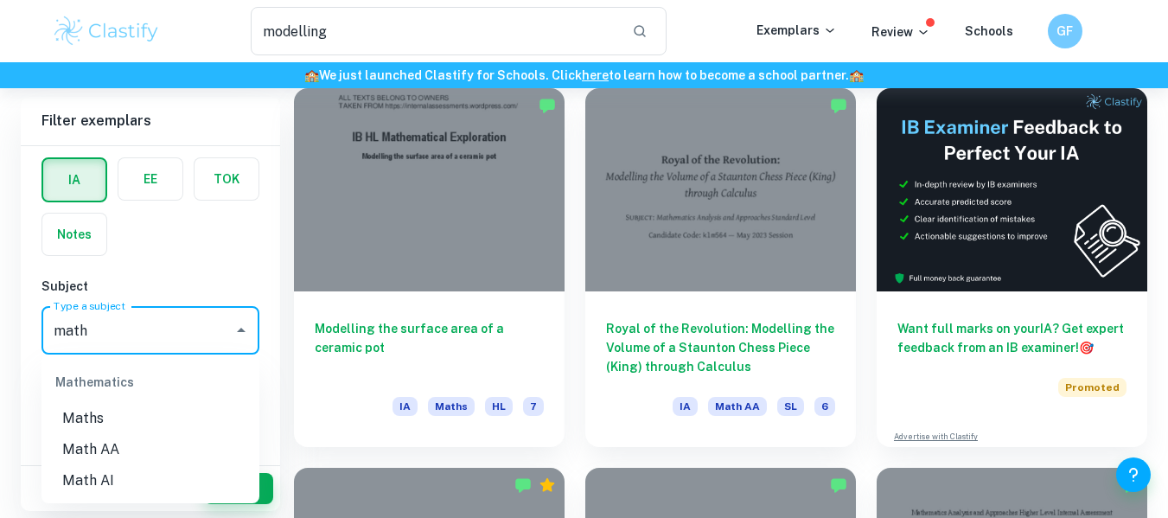
click at [145, 411] on li "Maths" at bounding box center [150, 418] width 218 height 31
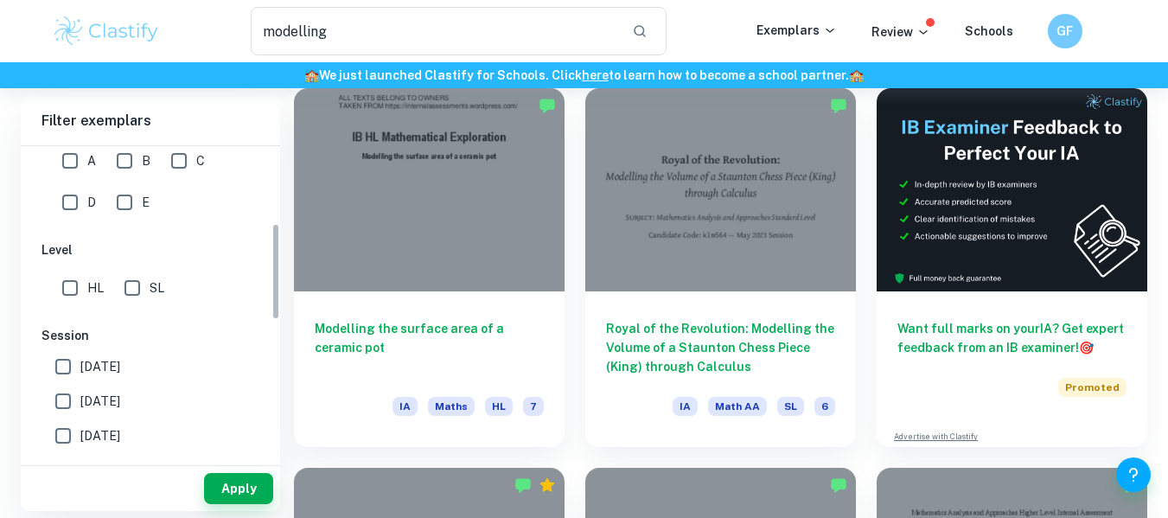
scroll to position [421, 0]
type input "Maths"
click at [77, 284] on input "HL" at bounding box center [70, 288] width 35 height 35
checkbox input "true"
click at [270, 482] on button "Apply" at bounding box center [238, 488] width 69 height 31
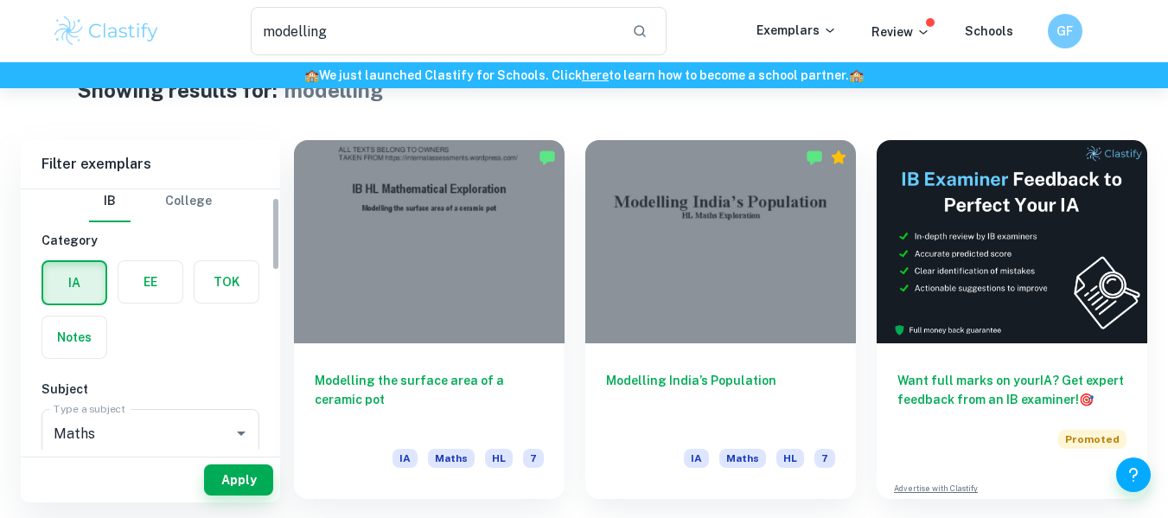
scroll to position [35, 0]
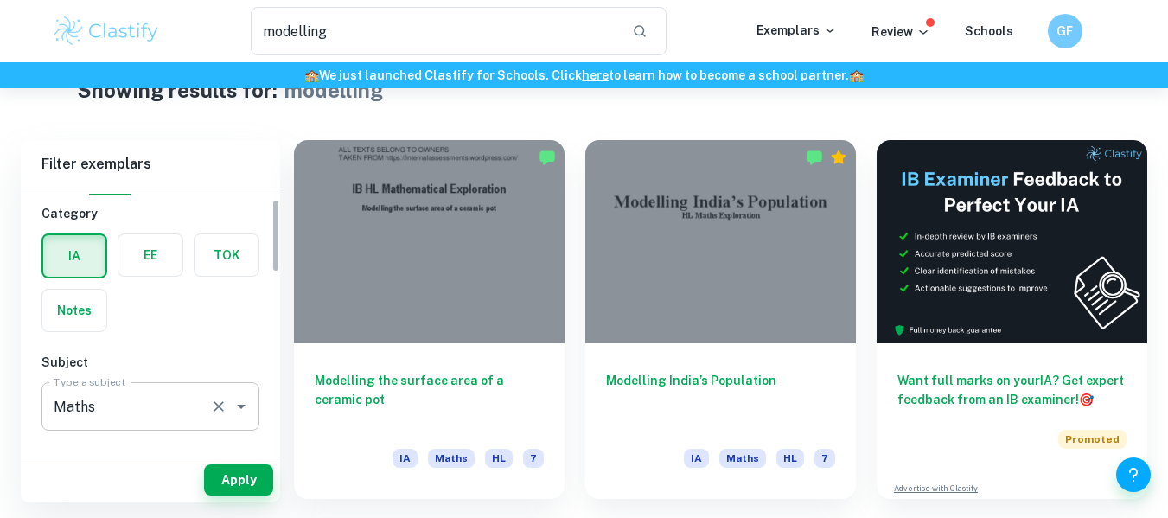
click at [193, 411] on input "Maths" at bounding box center [126, 406] width 154 height 33
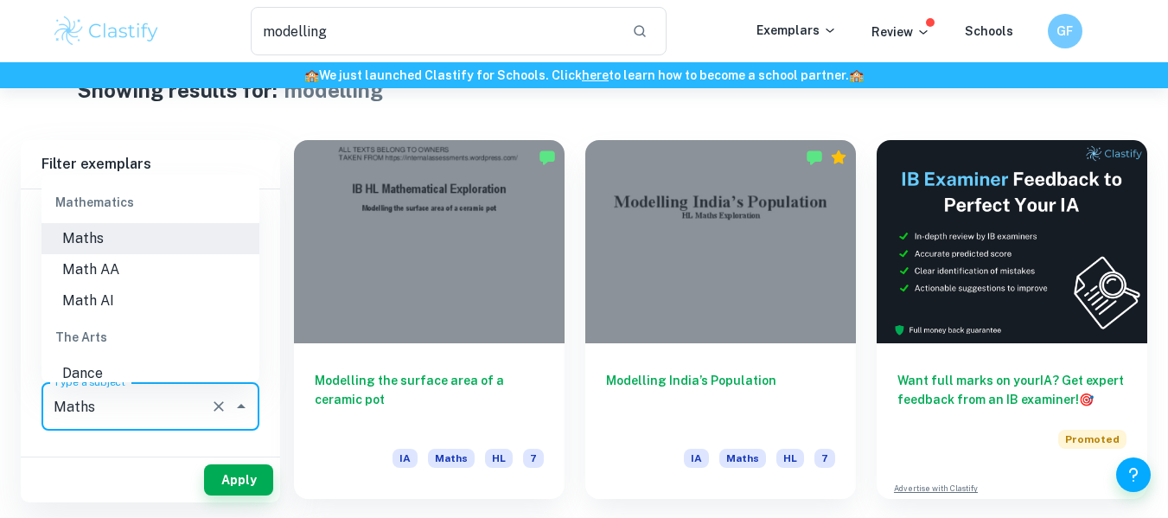
scroll to position [2364, 0]
click at [141, 269] on li "Math AA" at bounding box center [150, 270] width 218 height 31
type input "Math AA"
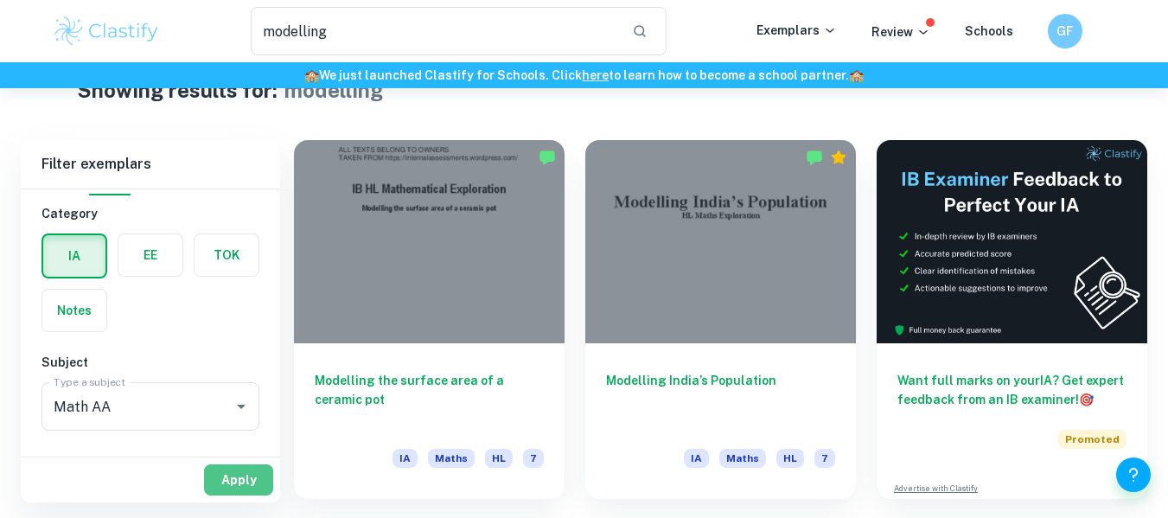
click at [219, 487] on button "Apply" at bounding box center [238, 479] width 69 height 31
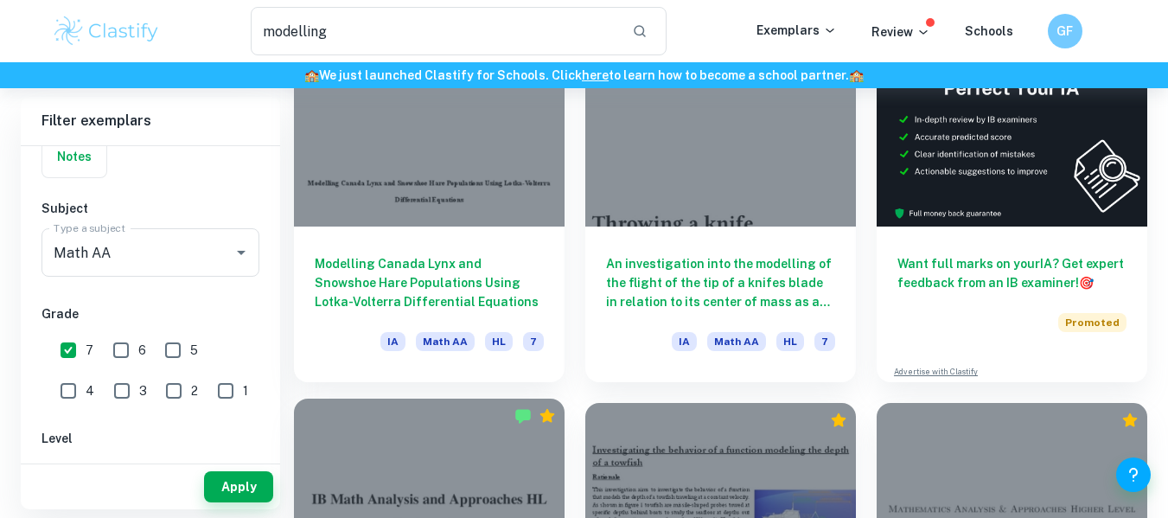
scroll to position [93, 0]
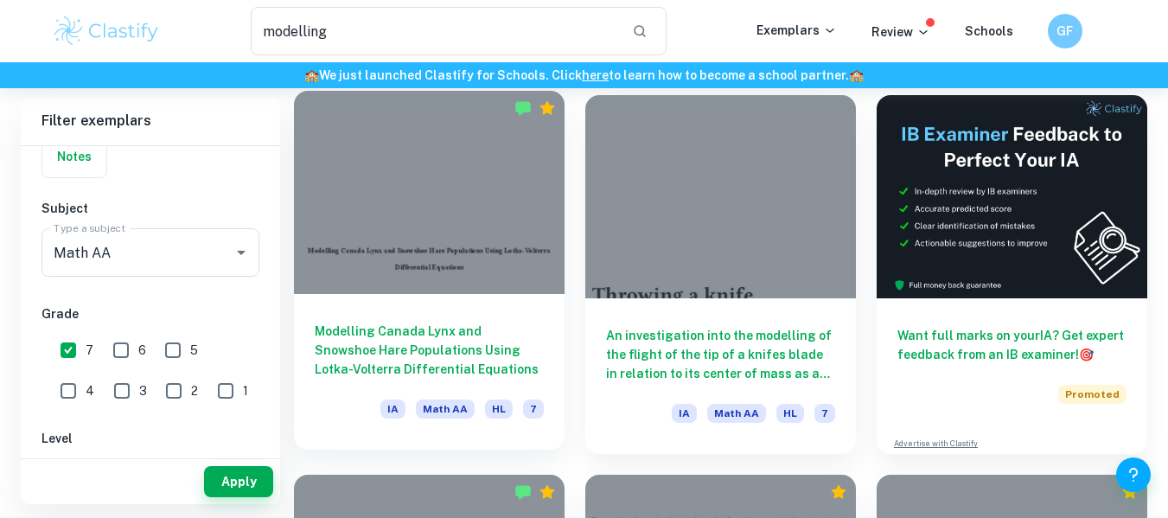
click at [474, 261] on div at bounding box center [429, 192] width 271 height 203
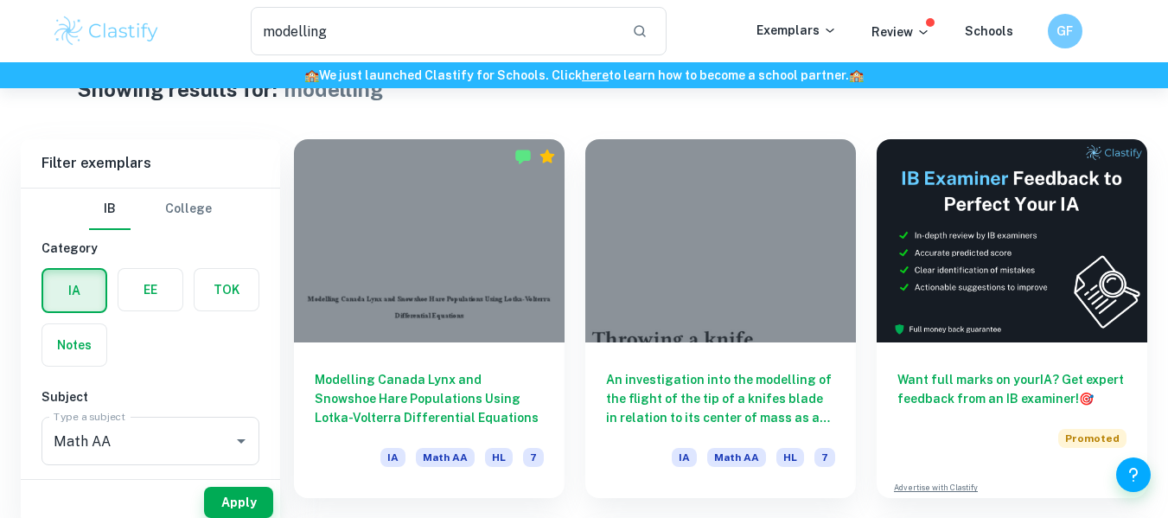
scroll to position [48, 0]
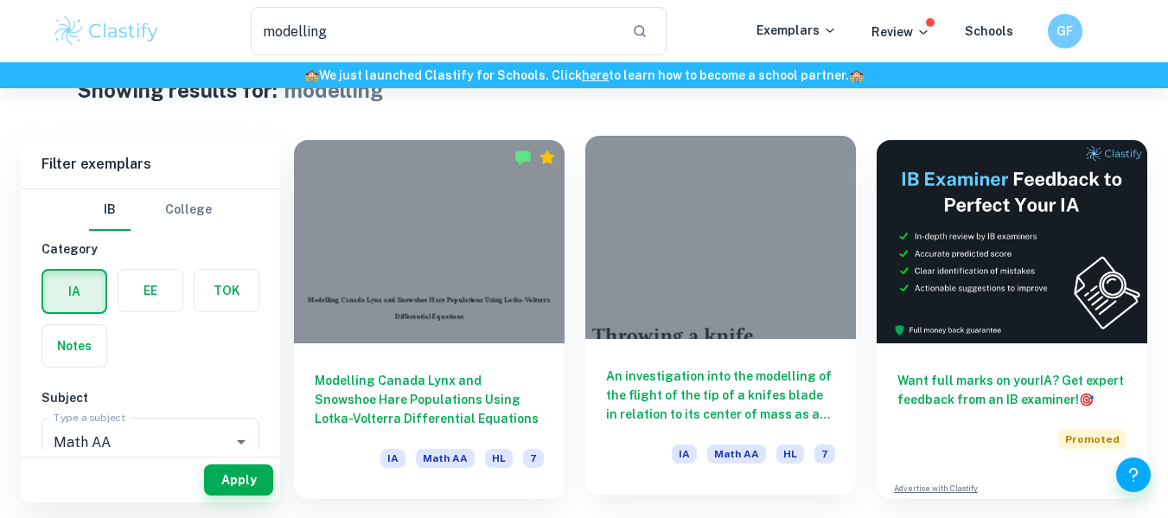
click at [653, 204] on div at bounding box center [720, 237] width 271 height 203
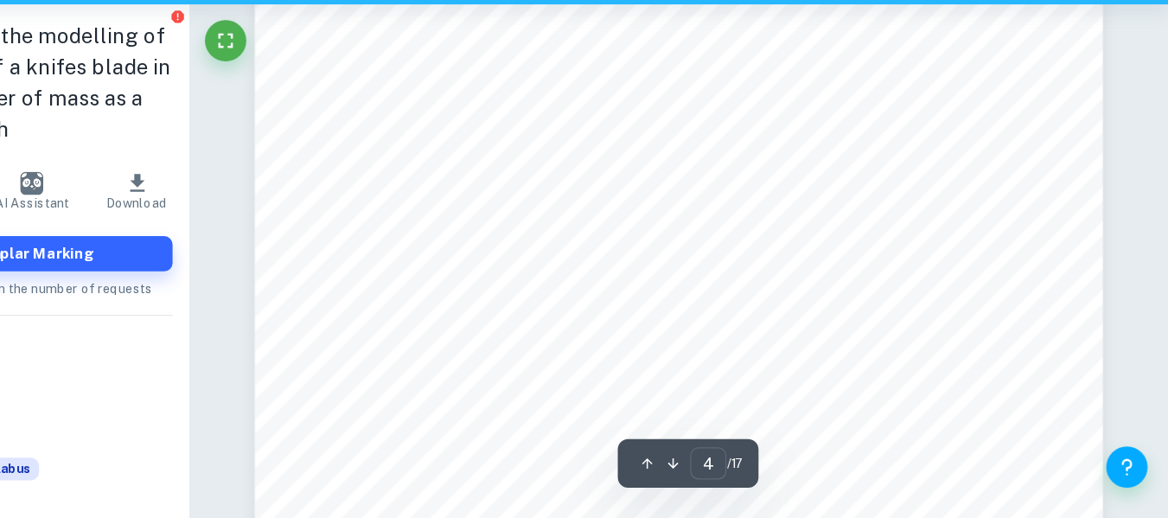
scroll to position [3405, 0]
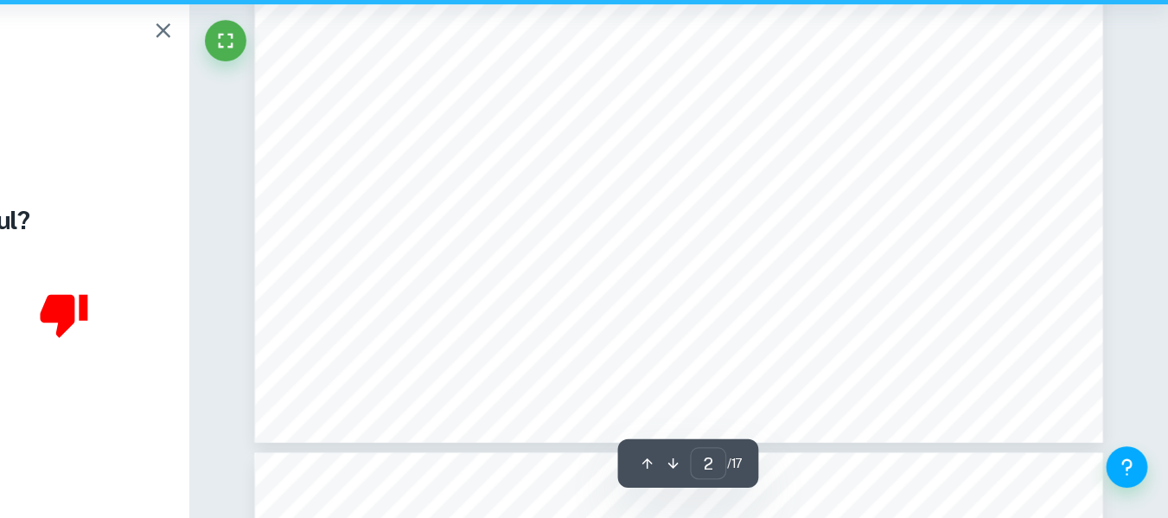
type input "3"
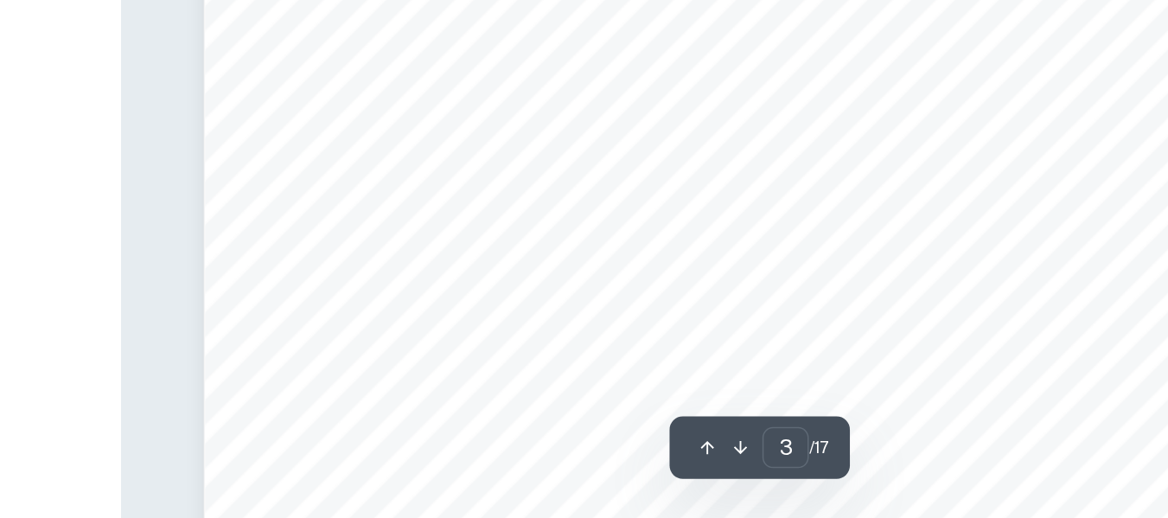
scroll to position [2601, 0]
